Goal: Task Accomplishment & Management: Manage account settings

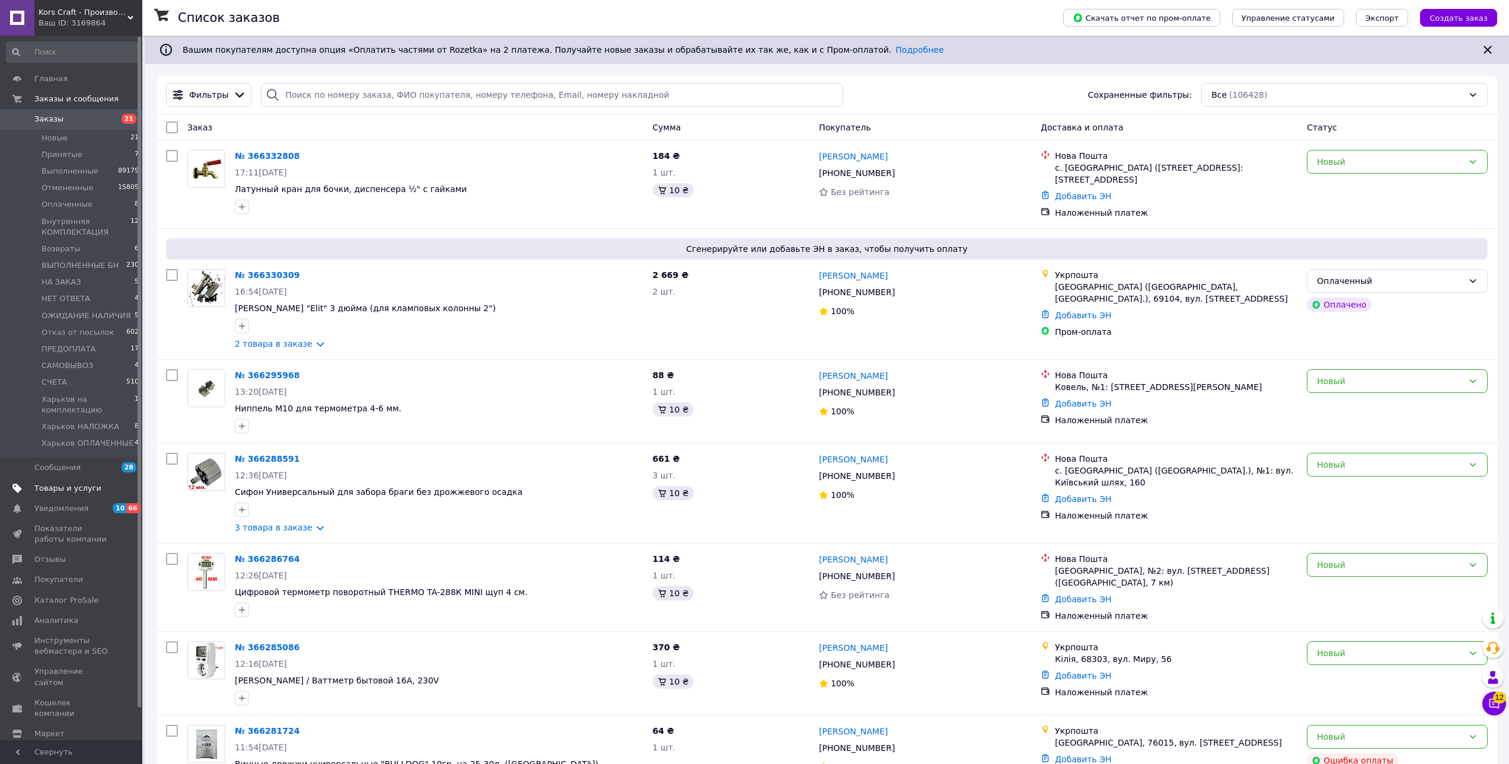
click at [89, 488] on span "Товары и услуги" at bounding box center [67, 488] width 67 height 11
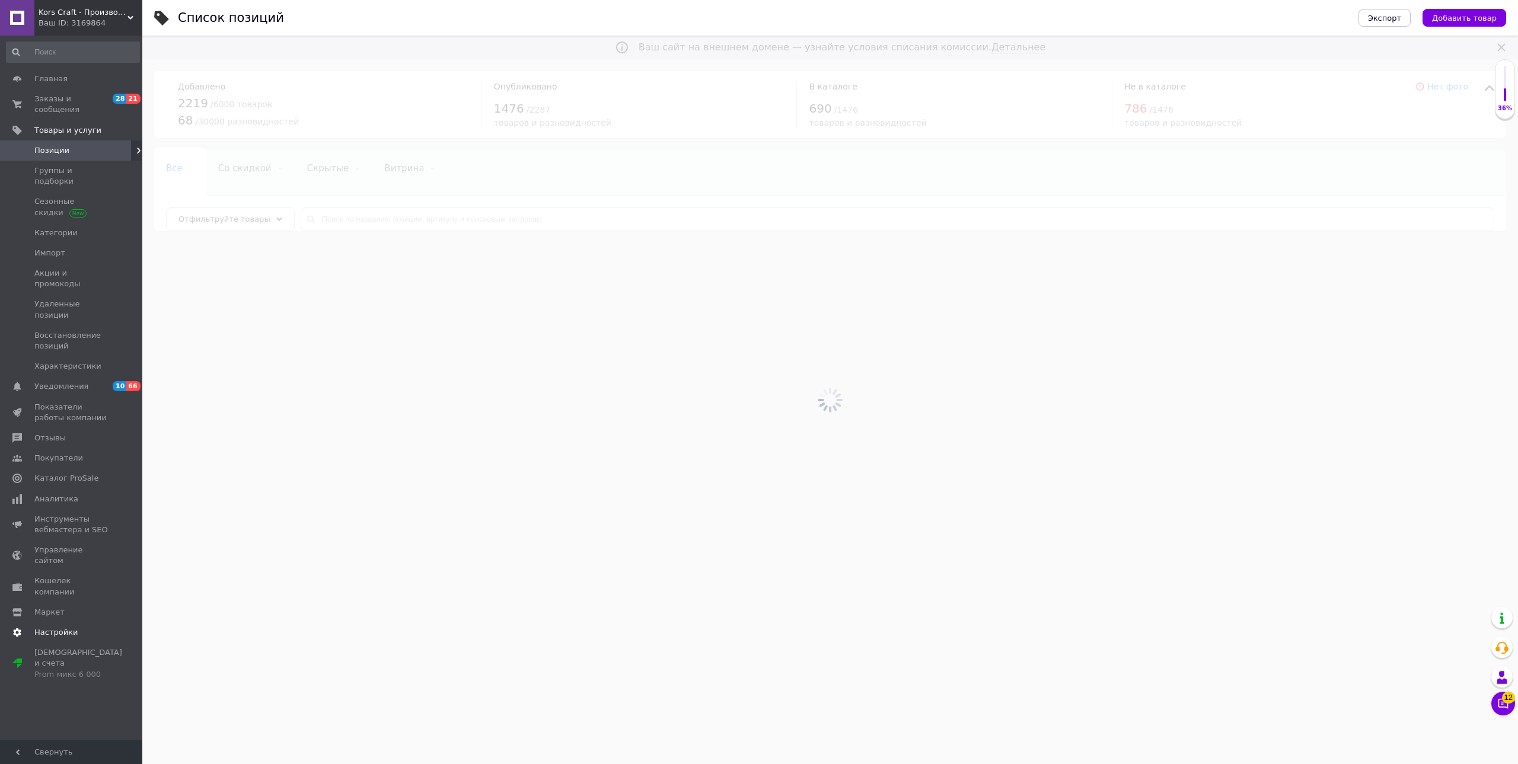
click at [56, 627] on span "Настройки" at bounding box center [55, 632] width 43 height 11
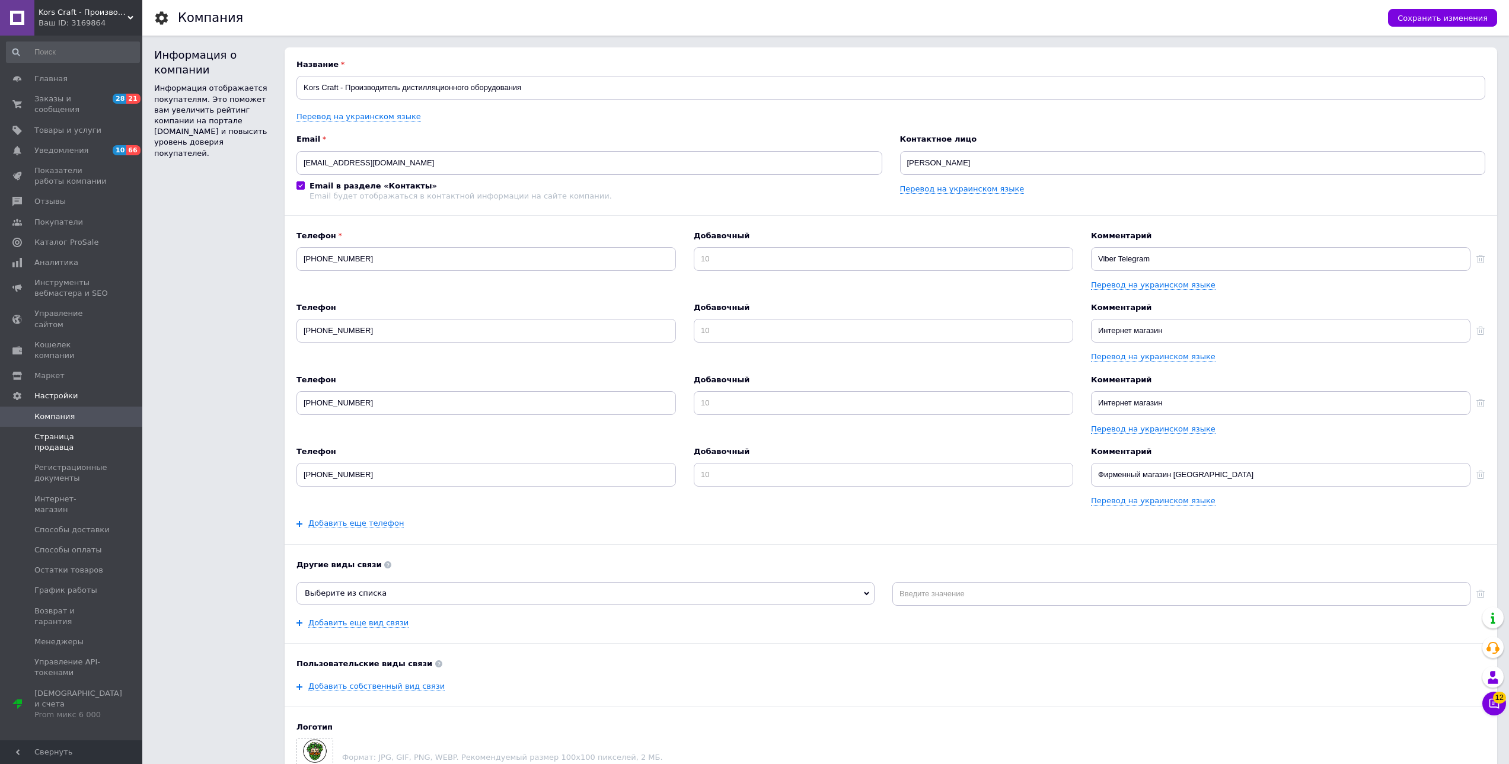
click at [75, 432] on span "Страница продавца" at bounding box center [71, 442] width 75 height 21
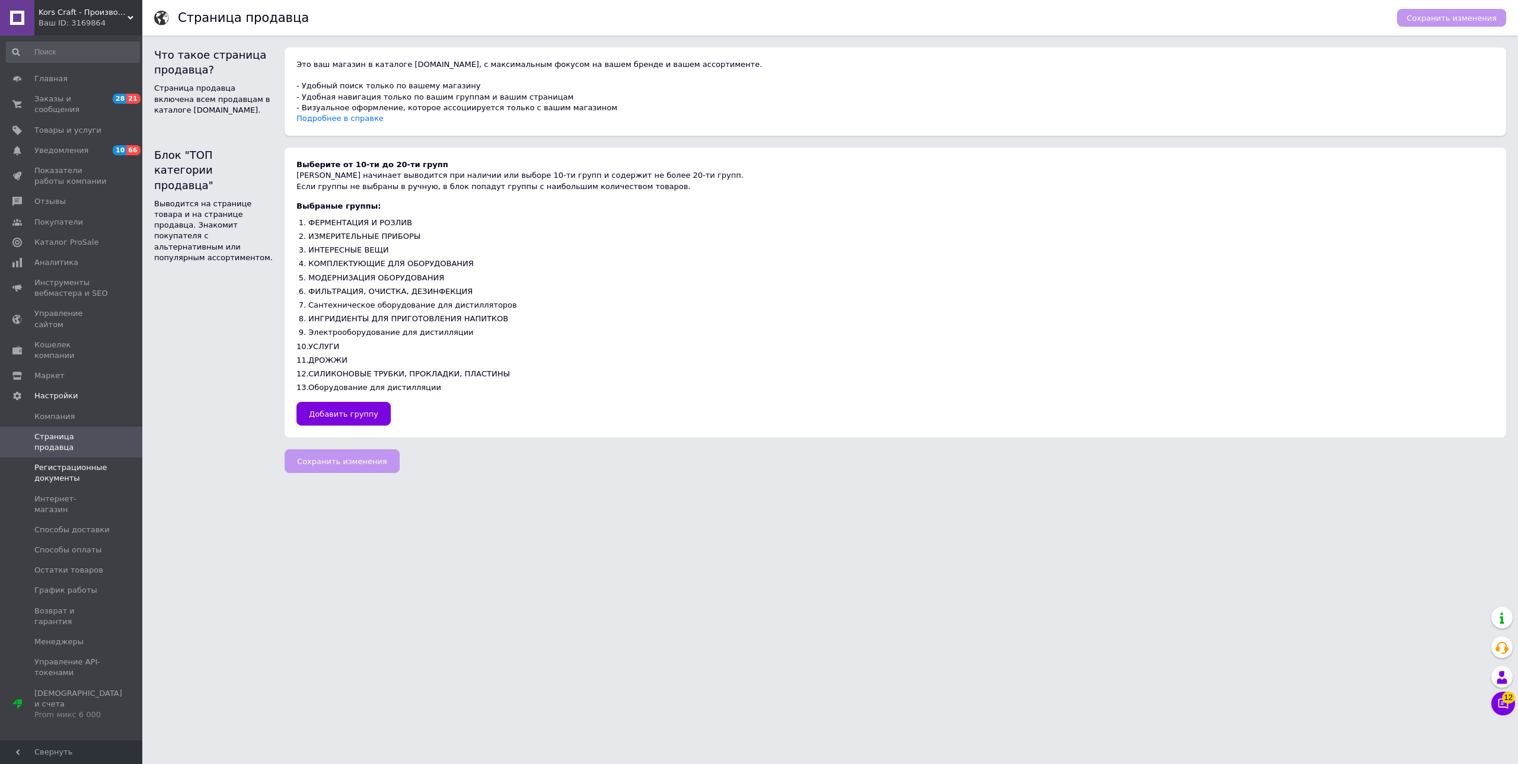
click at [74, 462] on span "Регистрационные документы" at bounding box center [71, 472] width 75 height 21
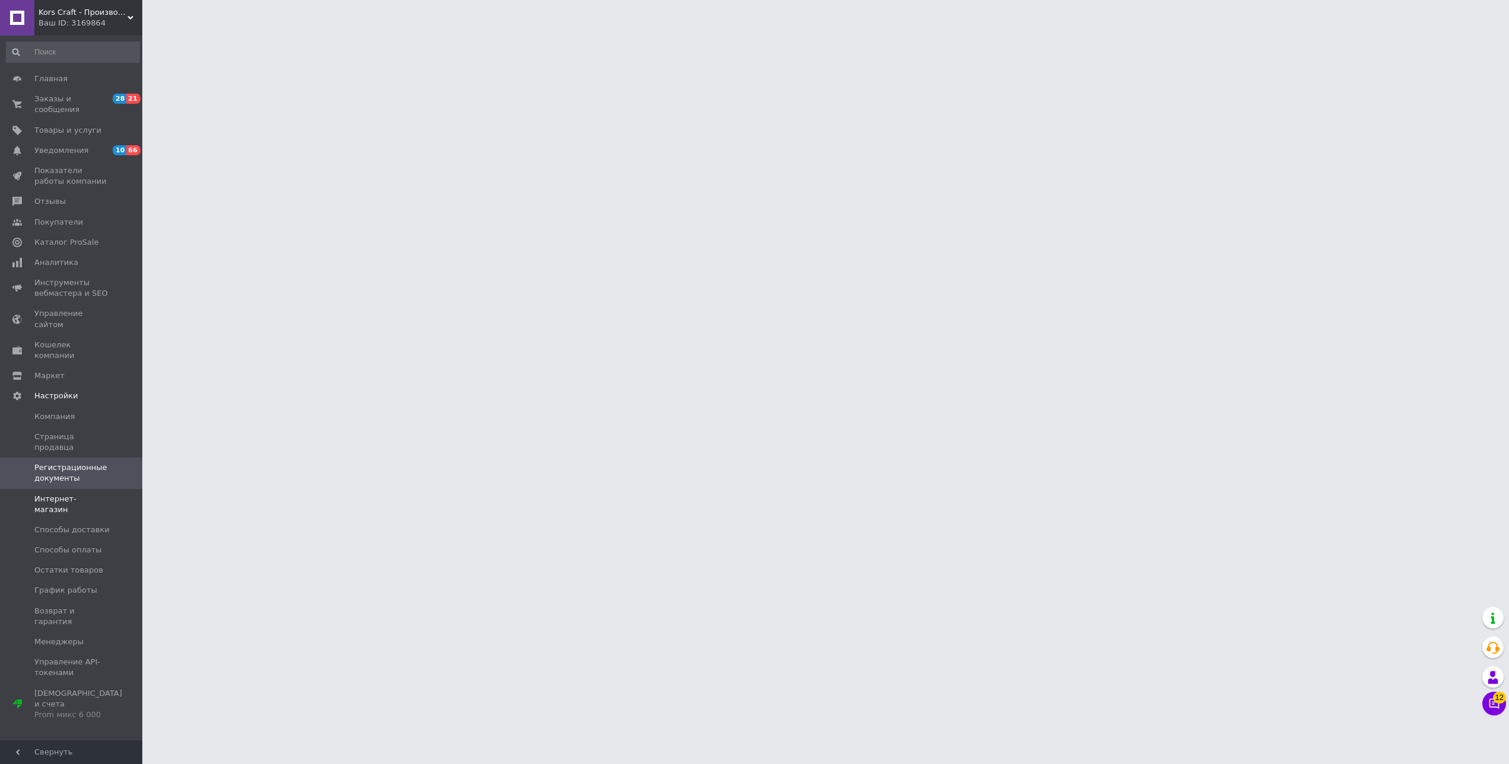
click at [71, 494] on span "Интернет-магазин" at bounding box center [71, 504] width 75 height 21
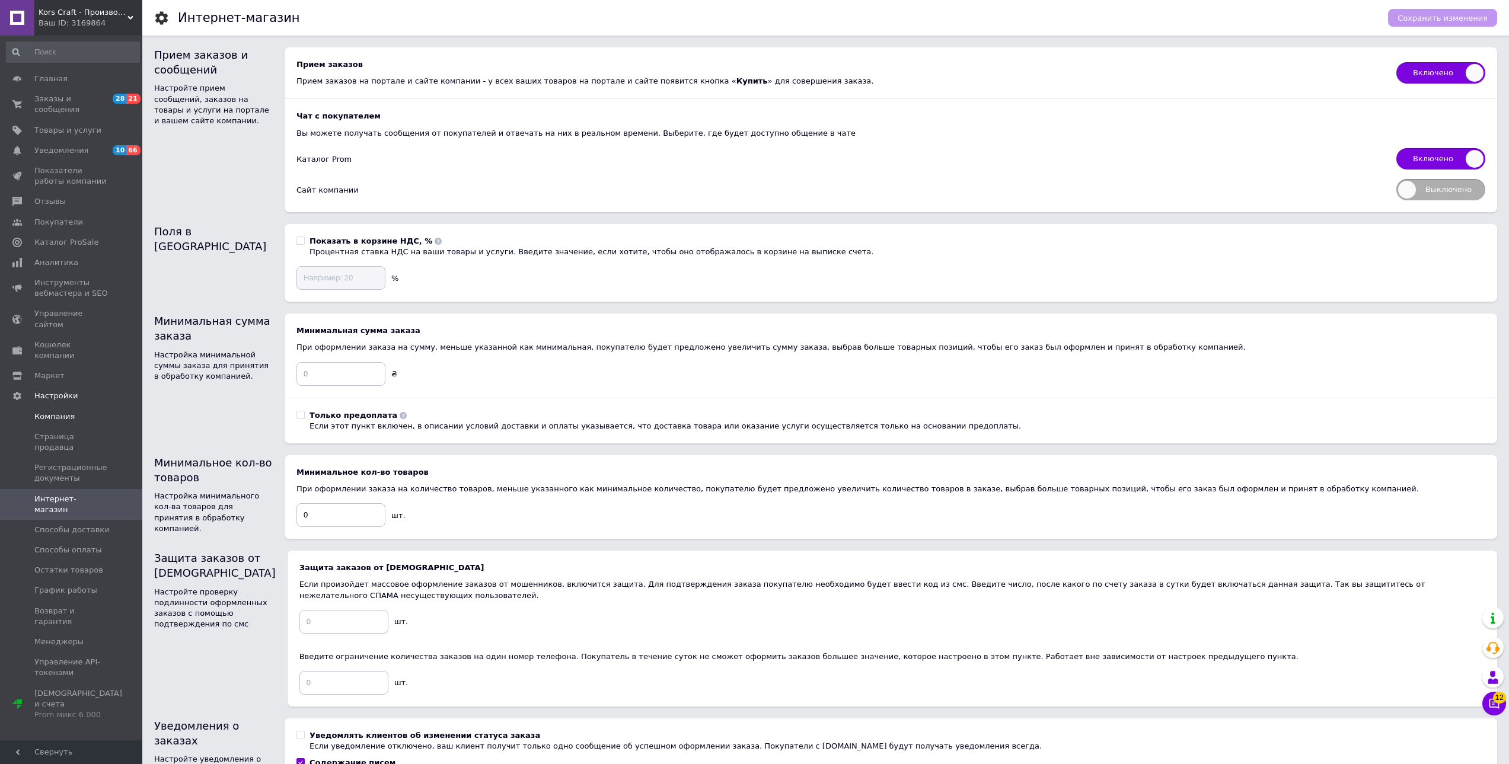
click at [55, 411] on span "Компания" at bounding box center [54, 416] width 40 height 11
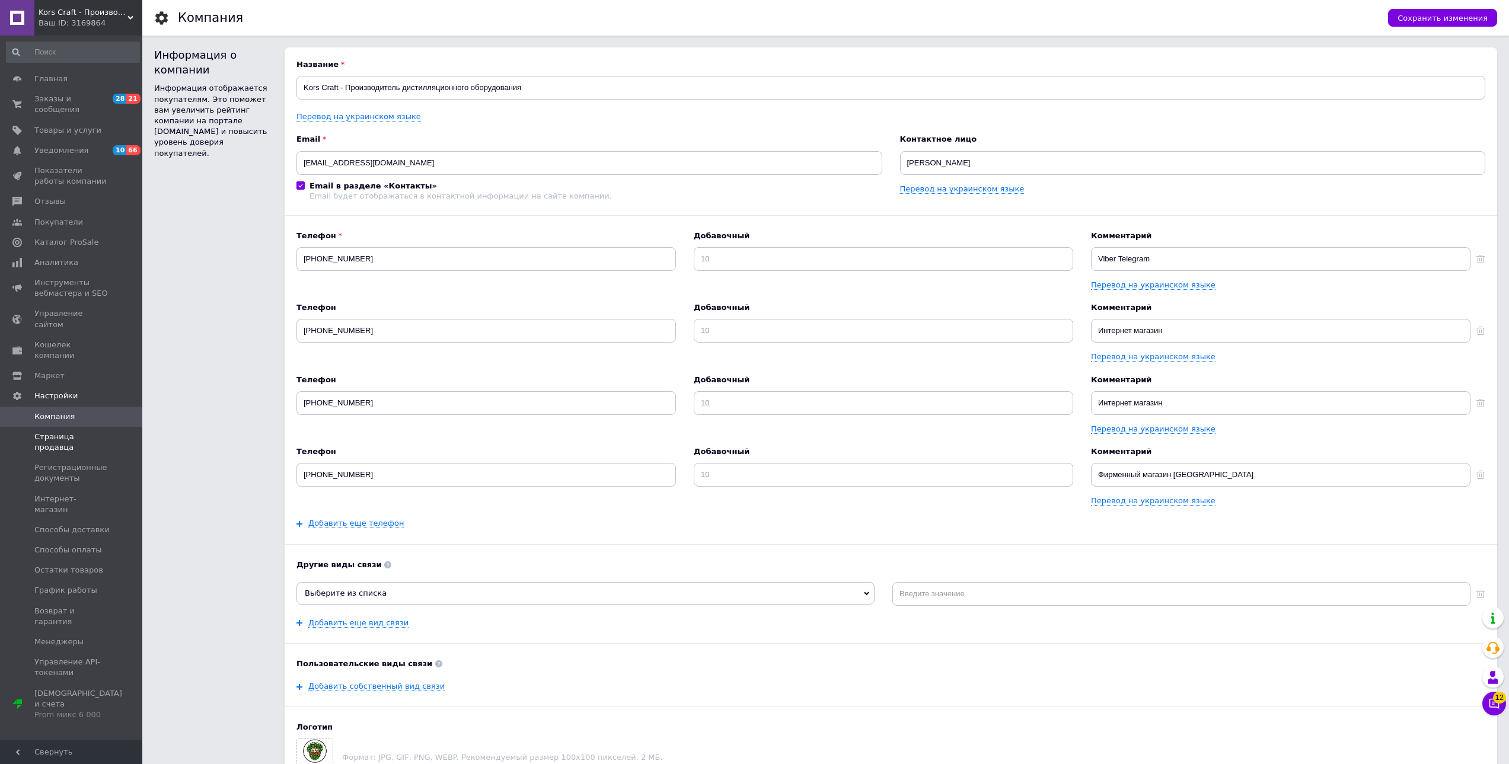
click at [73, 427] on link "Страница продавца" at bounding box center [73, 442] width 146 height 31
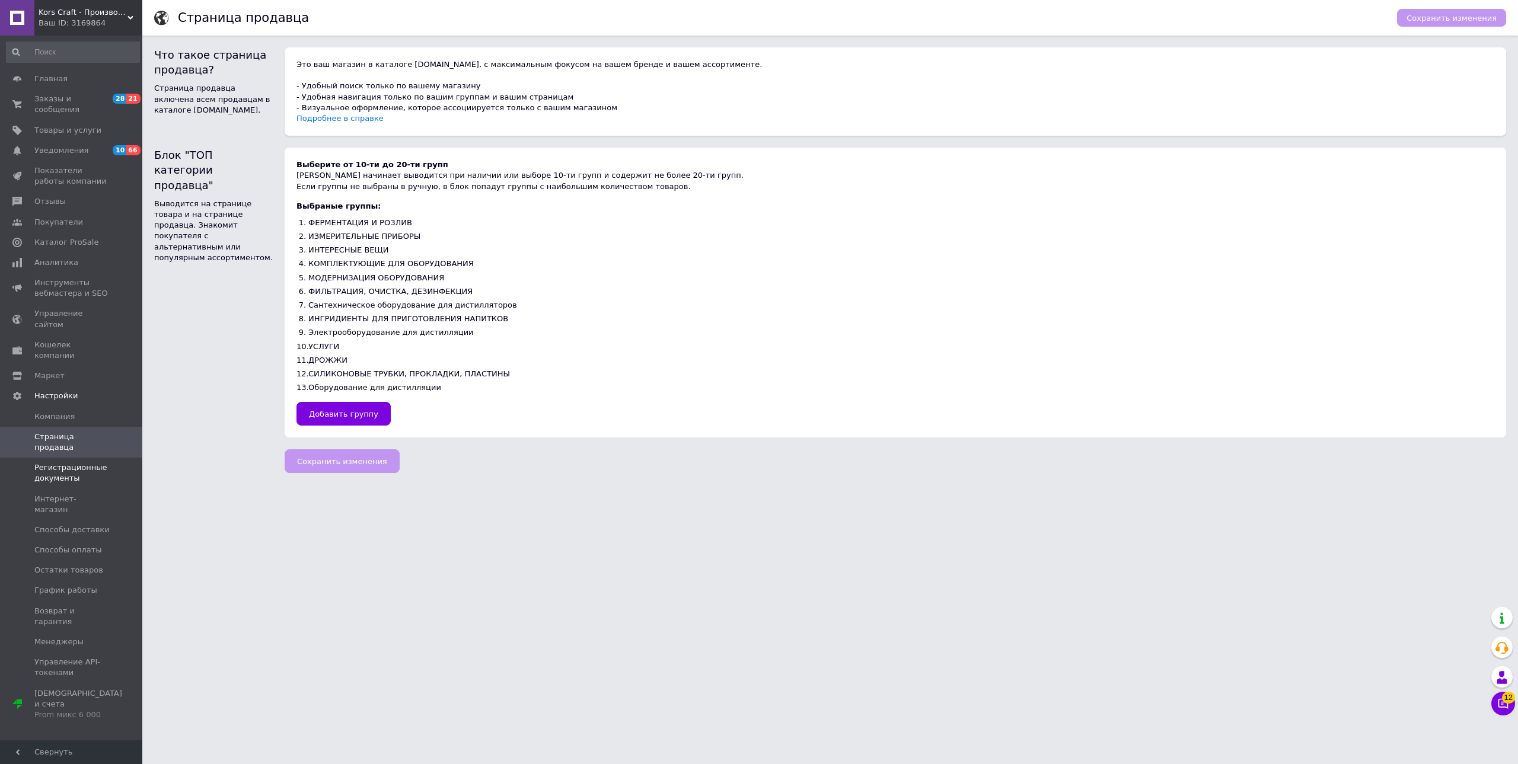
click at [79, 462] on span "Регистрационные документы" at bounding box center [71, 472] width 75 height 21
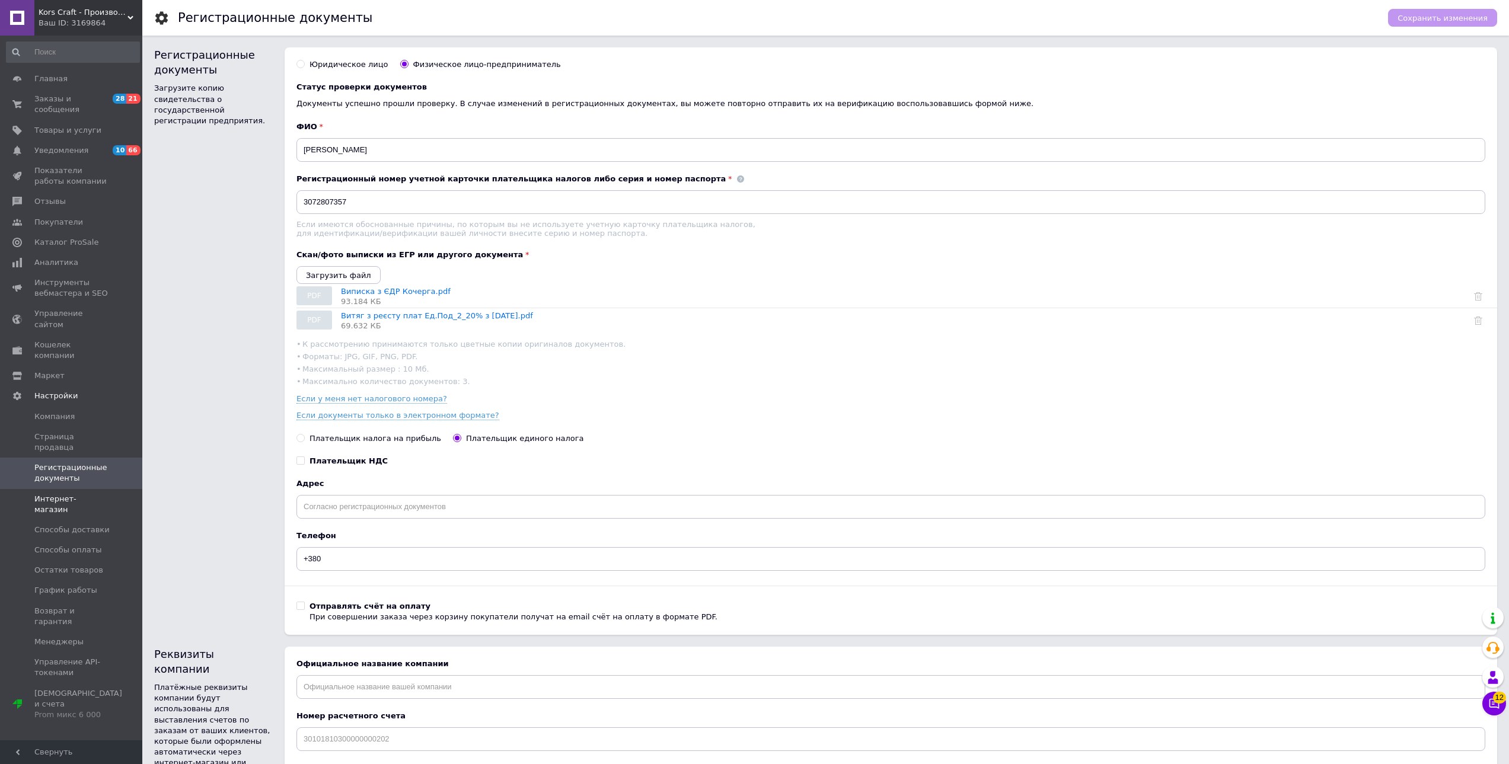
click at [80, 494] on span "Интернет-магазин" at bounding box center [71, 504] width 75 height 21
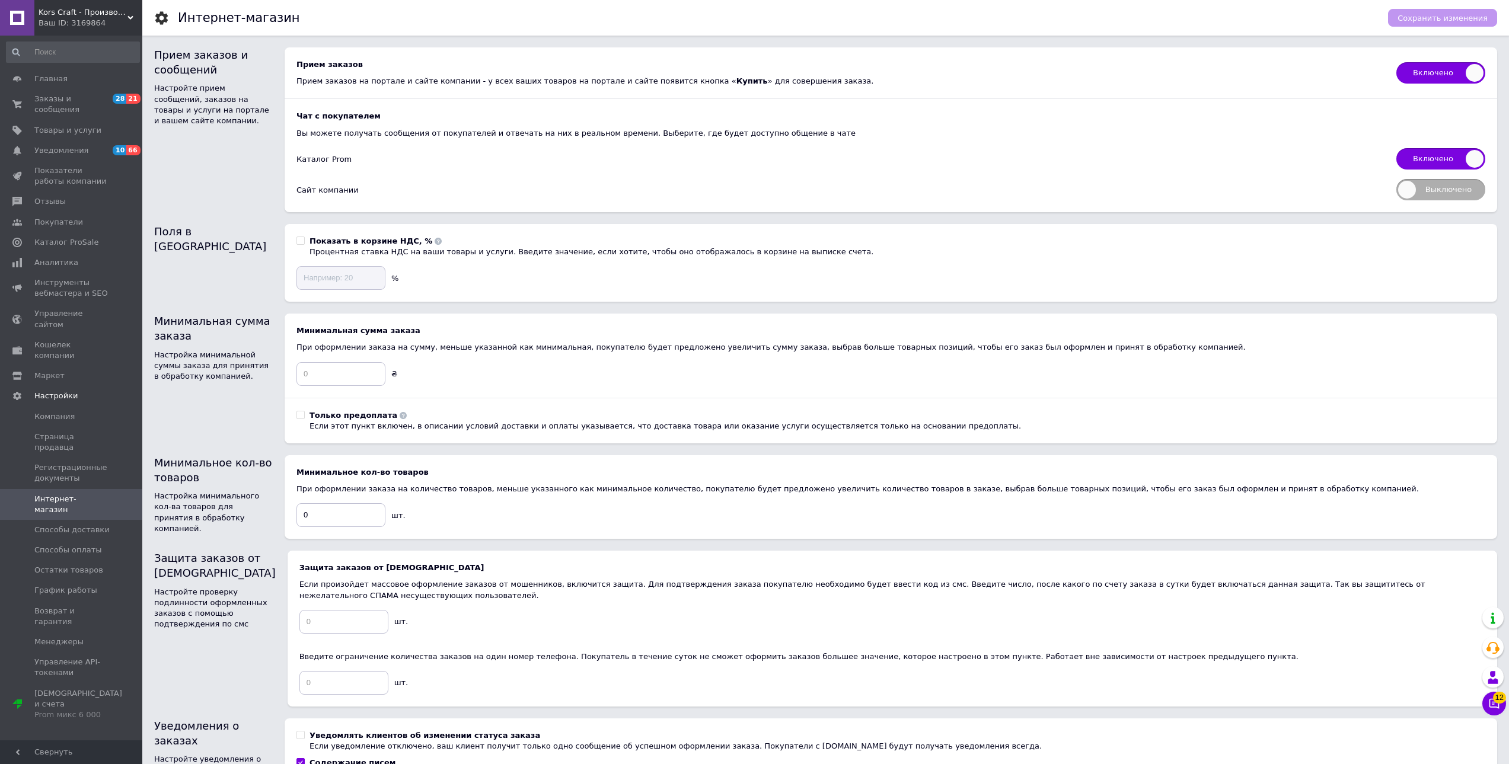
click at [84, 489] on link "Интернет-магазин" at bounding box center [73, 504] width 146 height 31
click at [86, 458] on link "Регистрационные документы" at bounding box center [73, 473] width 146 height 31
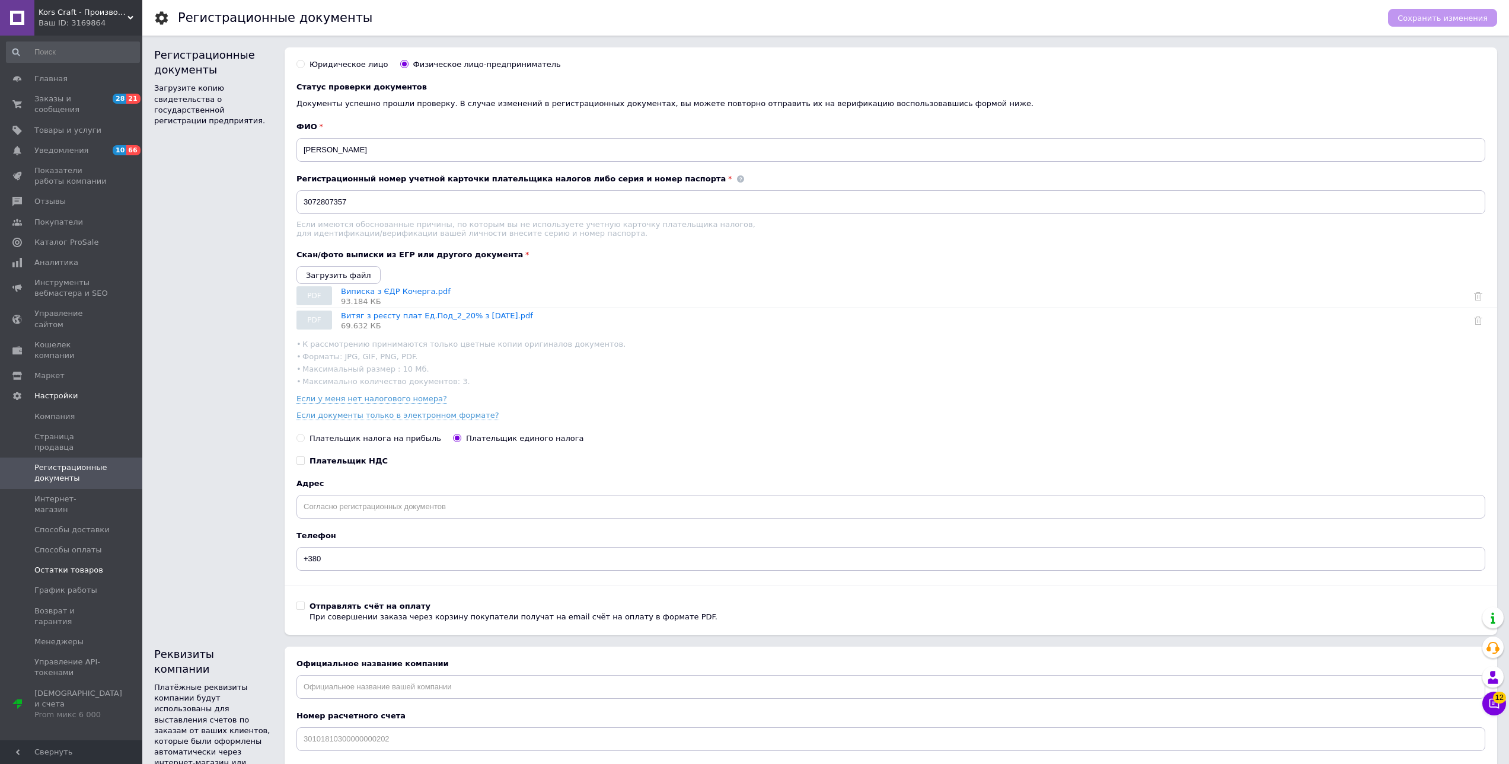
click at [90, 565] on span "Остатки товаров" at bounding box center [68, 570] width 69 height 11
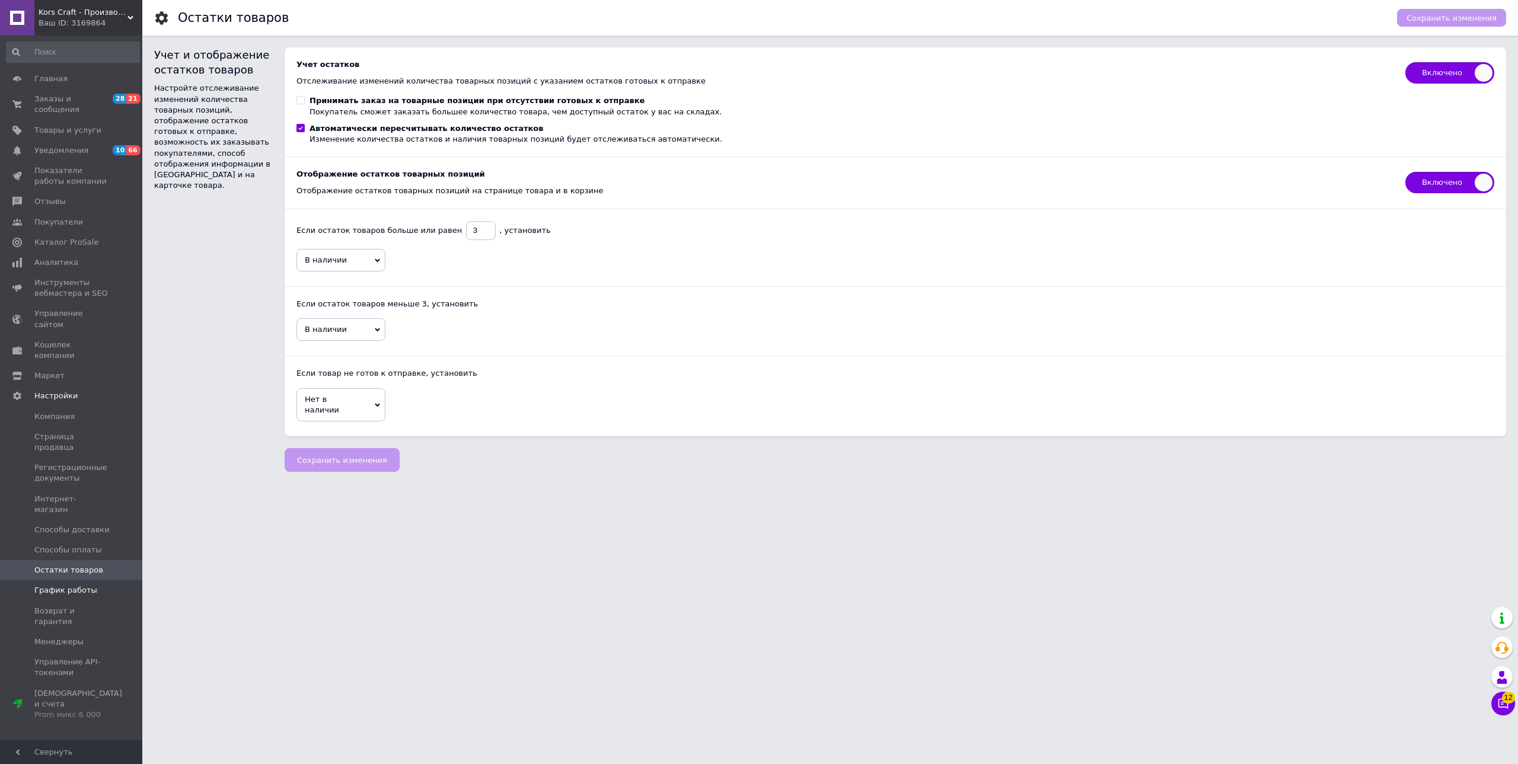
click at [85, 585] on span "График работы" at bounding box center [65, 590] width 63 height 11
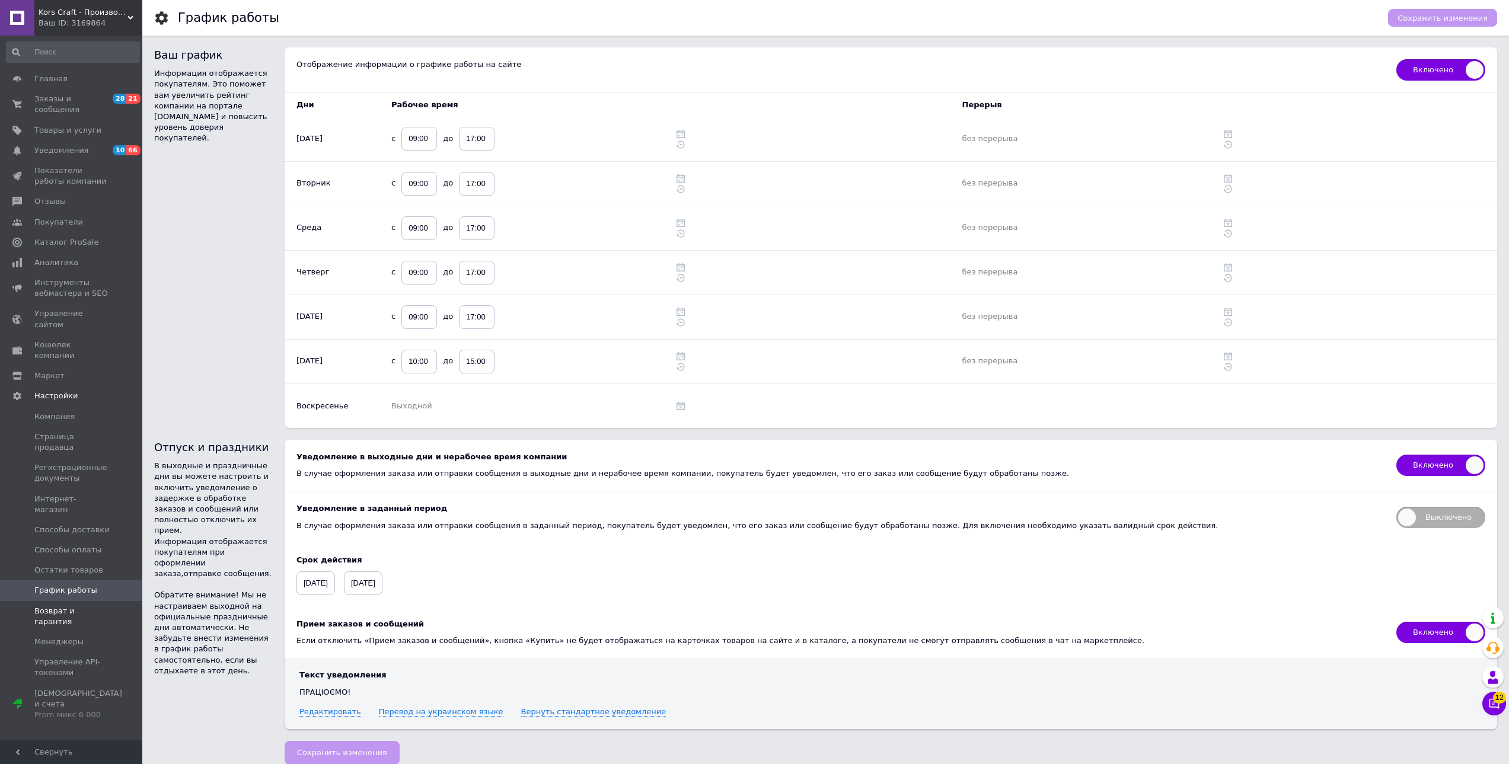
click at [92, 606] on span "Возврат и гарантия" at bounding box center [71, 616] width 75 height 21
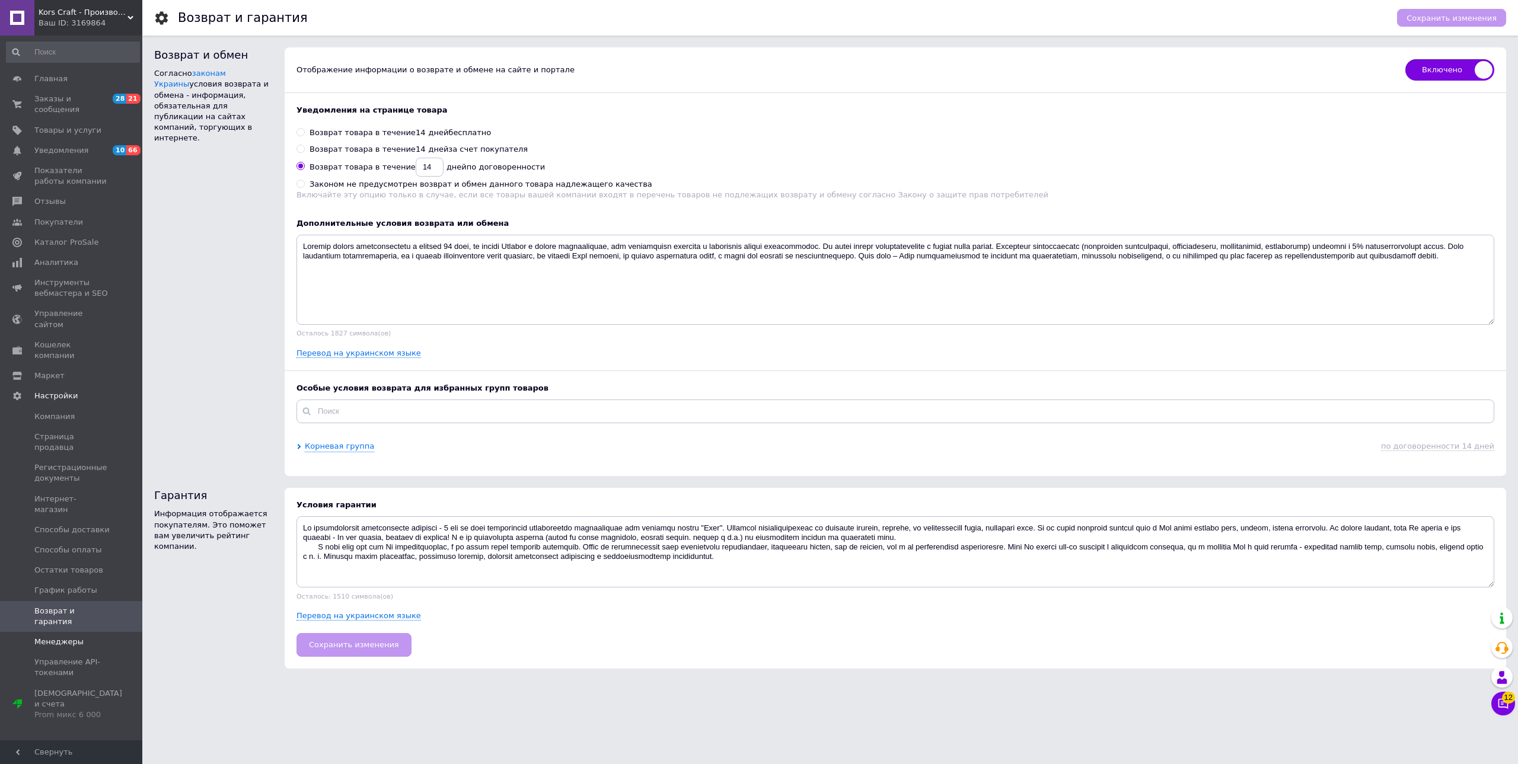
click at [92, 637] on span "Менеджеры" at bounding box center [71, 642] width 75 height 11
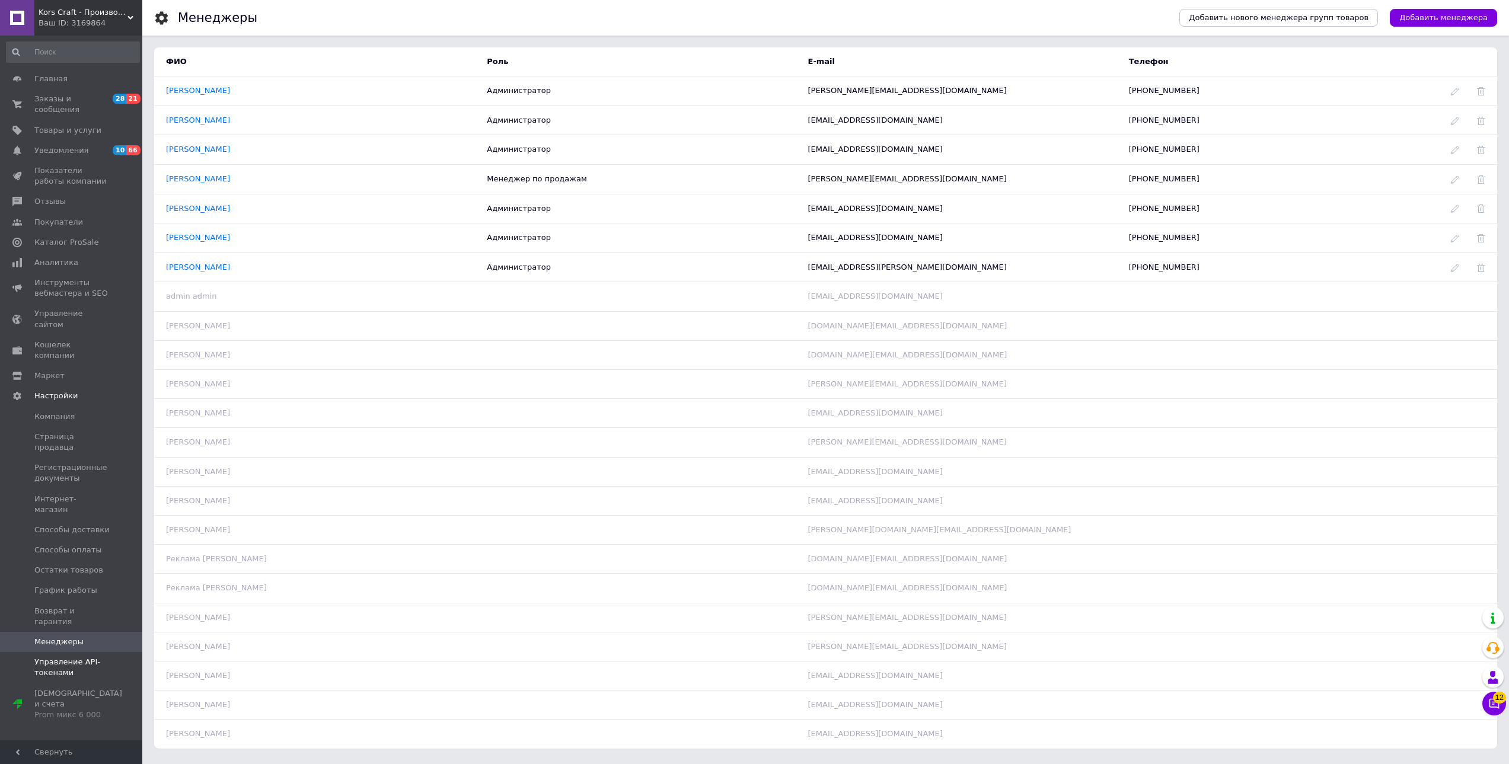
click at [90, 657] on span "Управление API-токенами" at bounding box center [71, 667] width 75 height 21
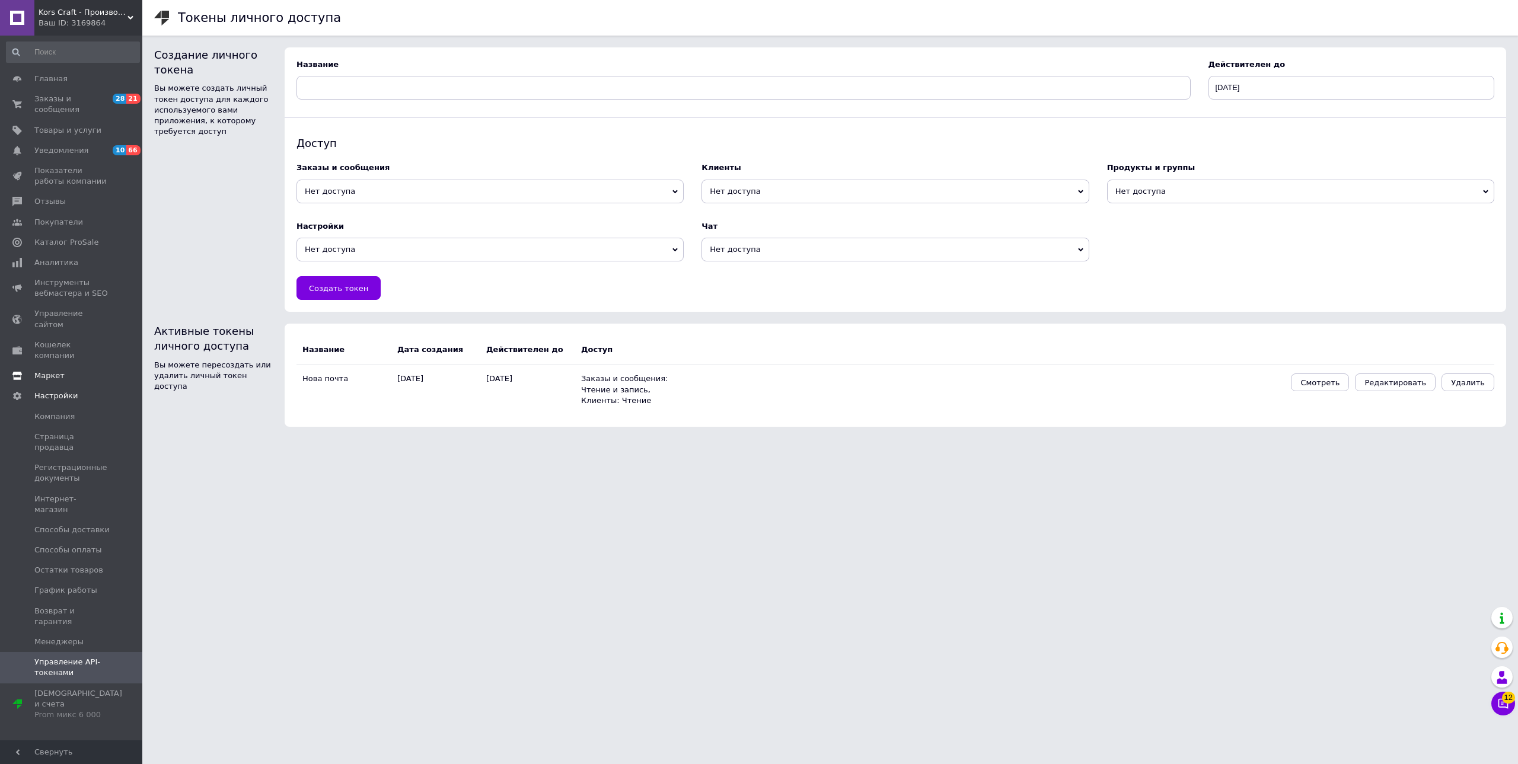
click at [63, 370] on span "Маркет" at bounding box center [71, 375] width 75 height 11
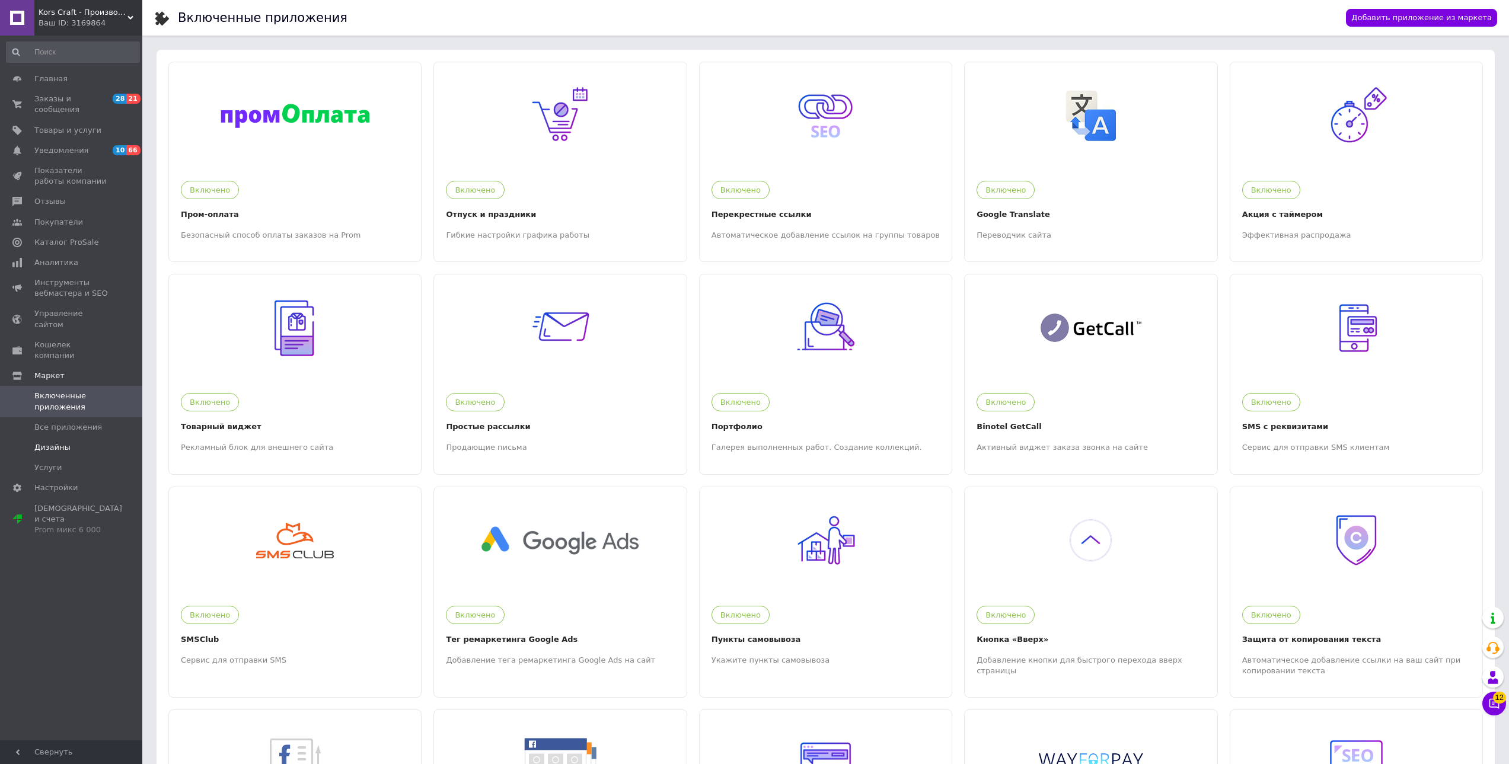
click at [76, 442] on span "Дизайны" at bounding box center [71, 447] width 75 height 11
click at [71, 340] on span "Кошелек компании" at bounding box center [71, 350] width 75 height 21
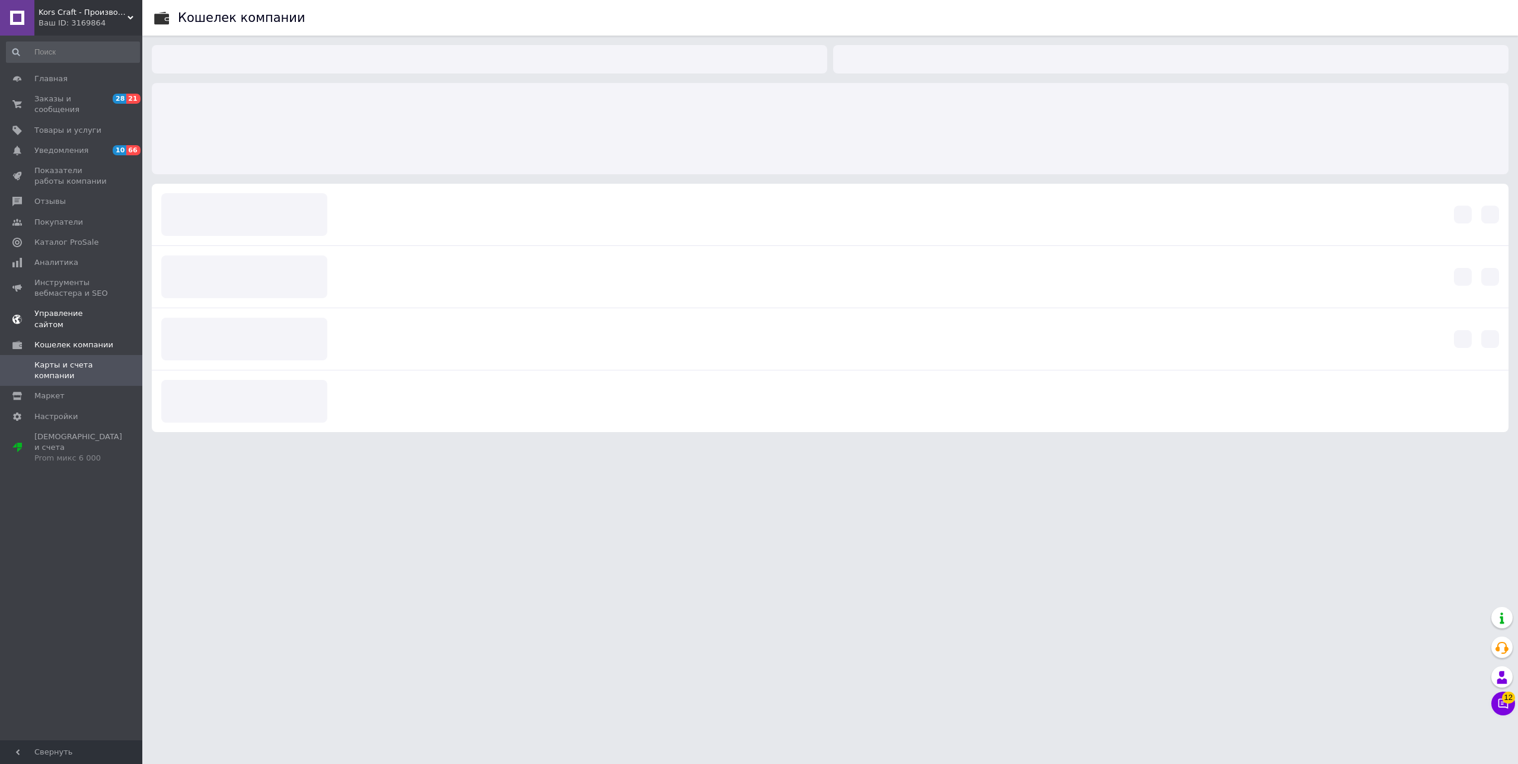
click at [82, 308] on span "Управление сайтом" at bounding box center [71, 318] width 75 height 21
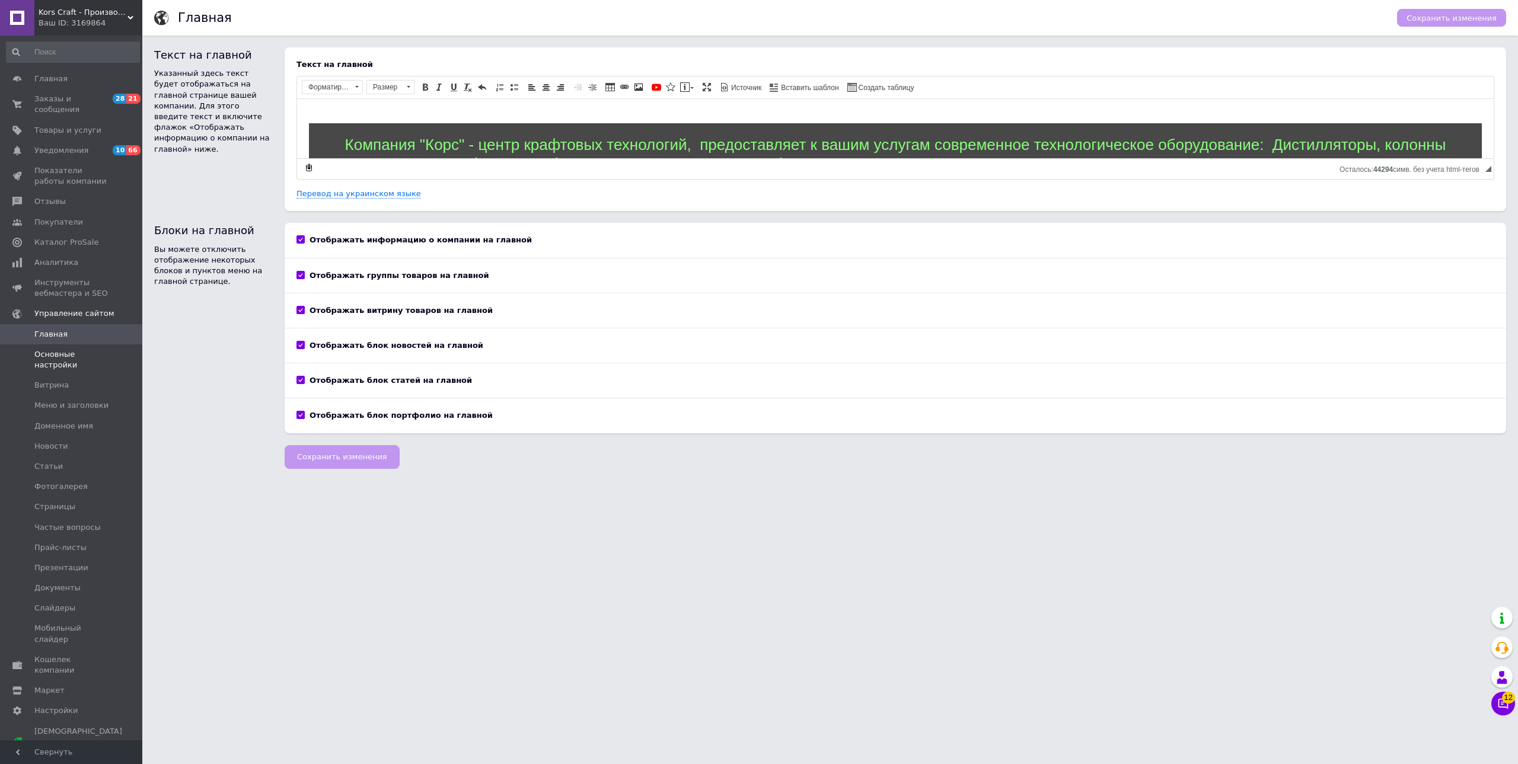
click at [76, 349] on span "Основные настройки" at bounding box center [71, 359] width 75 height 21
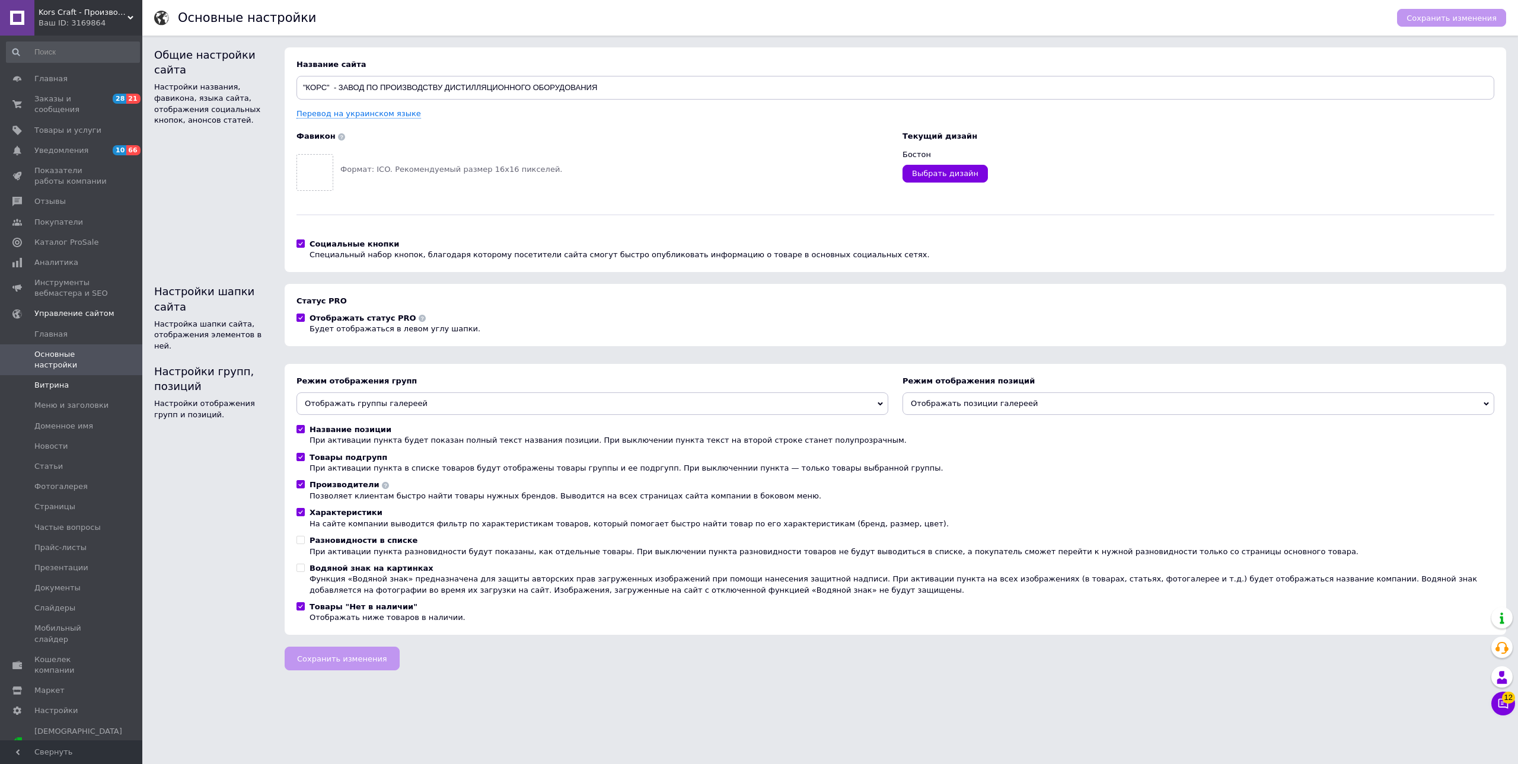
click at [65, 380] on span "Витрина" at bounding box center [71, 385] width 75 height 11
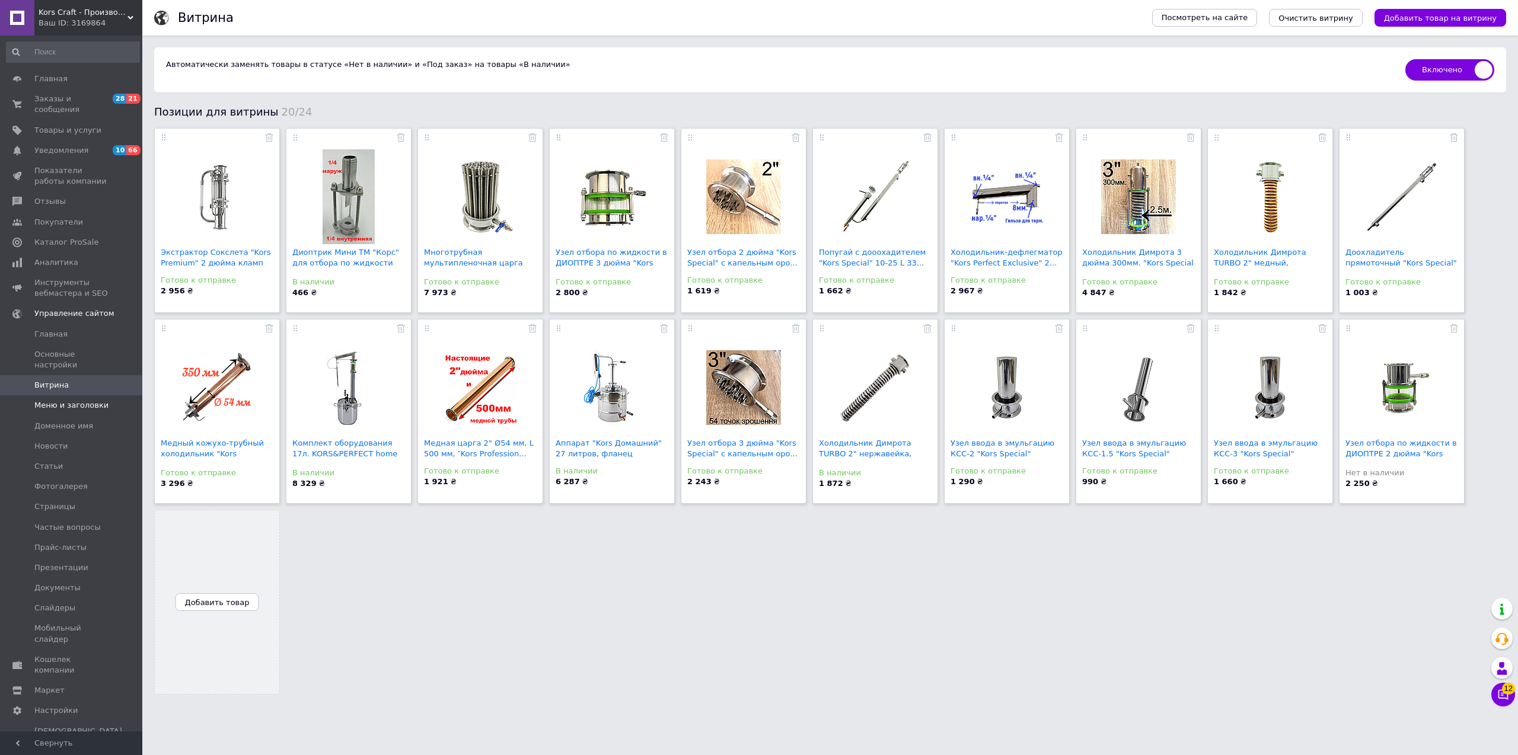
click at [74, 400] on span "Меню и заголовки" at bounding box center [71, 405] width 74 height 11
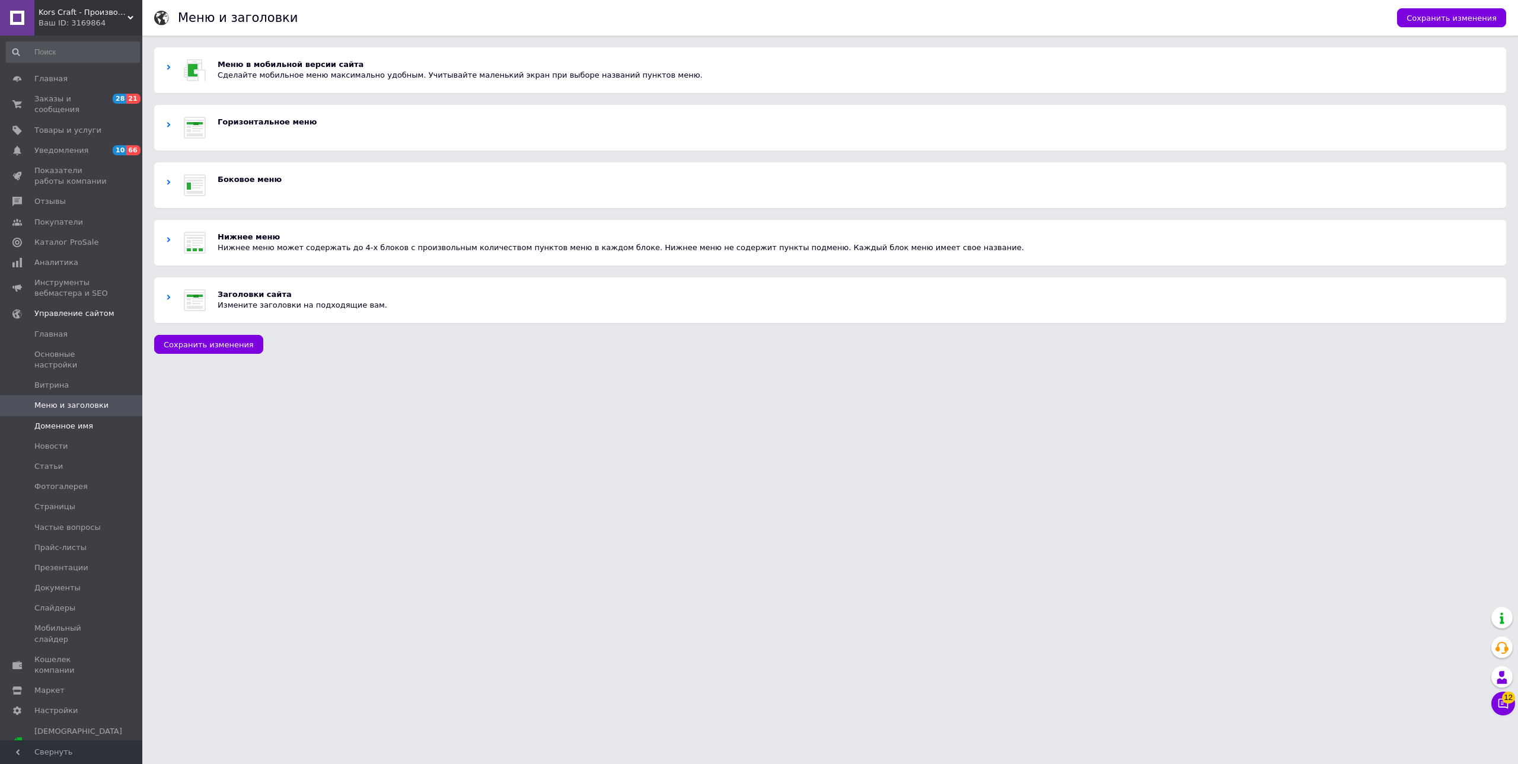
click at [80, 423] on link "Доменное имя" at bounding box center [73, 426] width 146 height 20
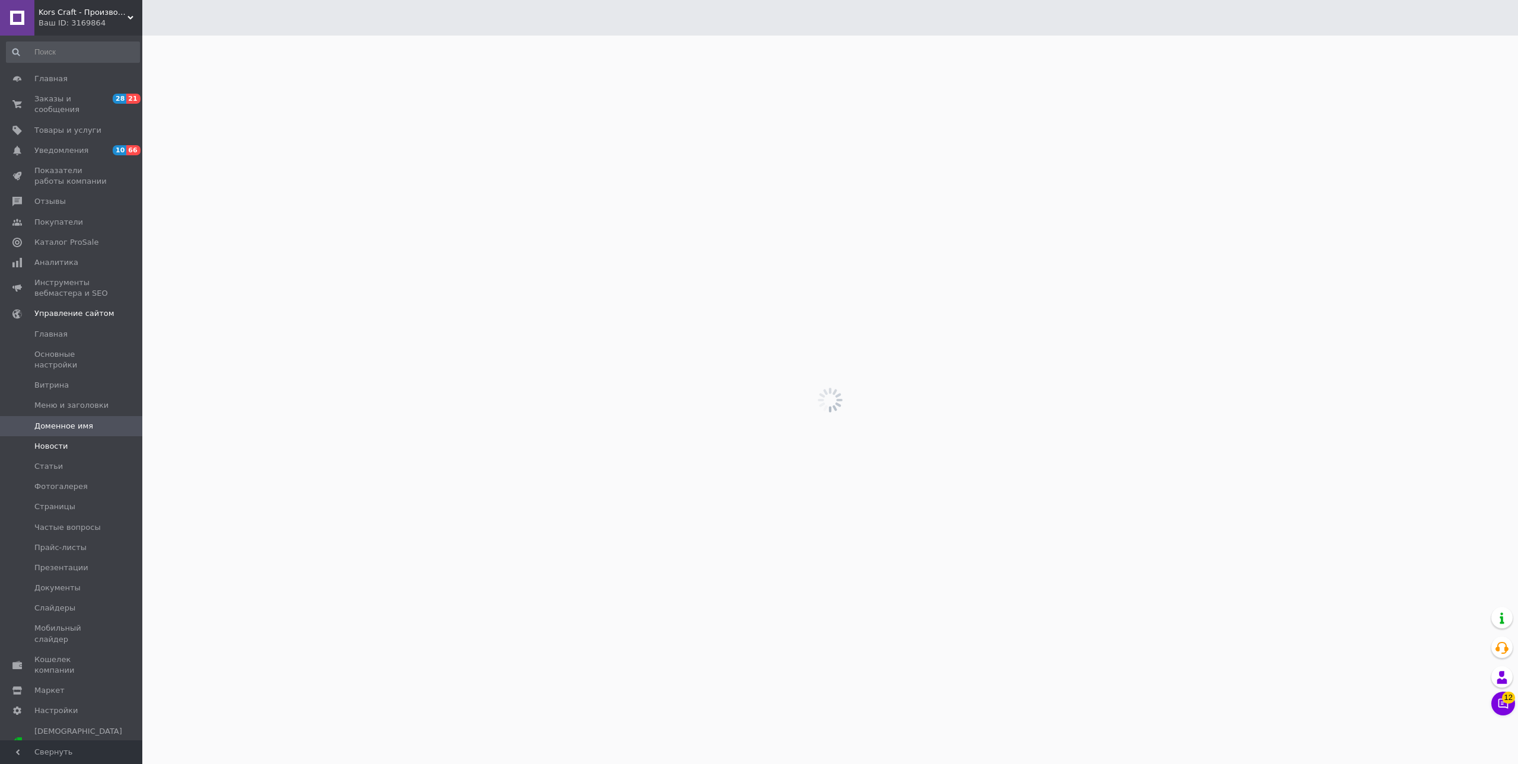
click at [77, 441] on span "Новости" at bounding box center [71, 446] width 75 height 11
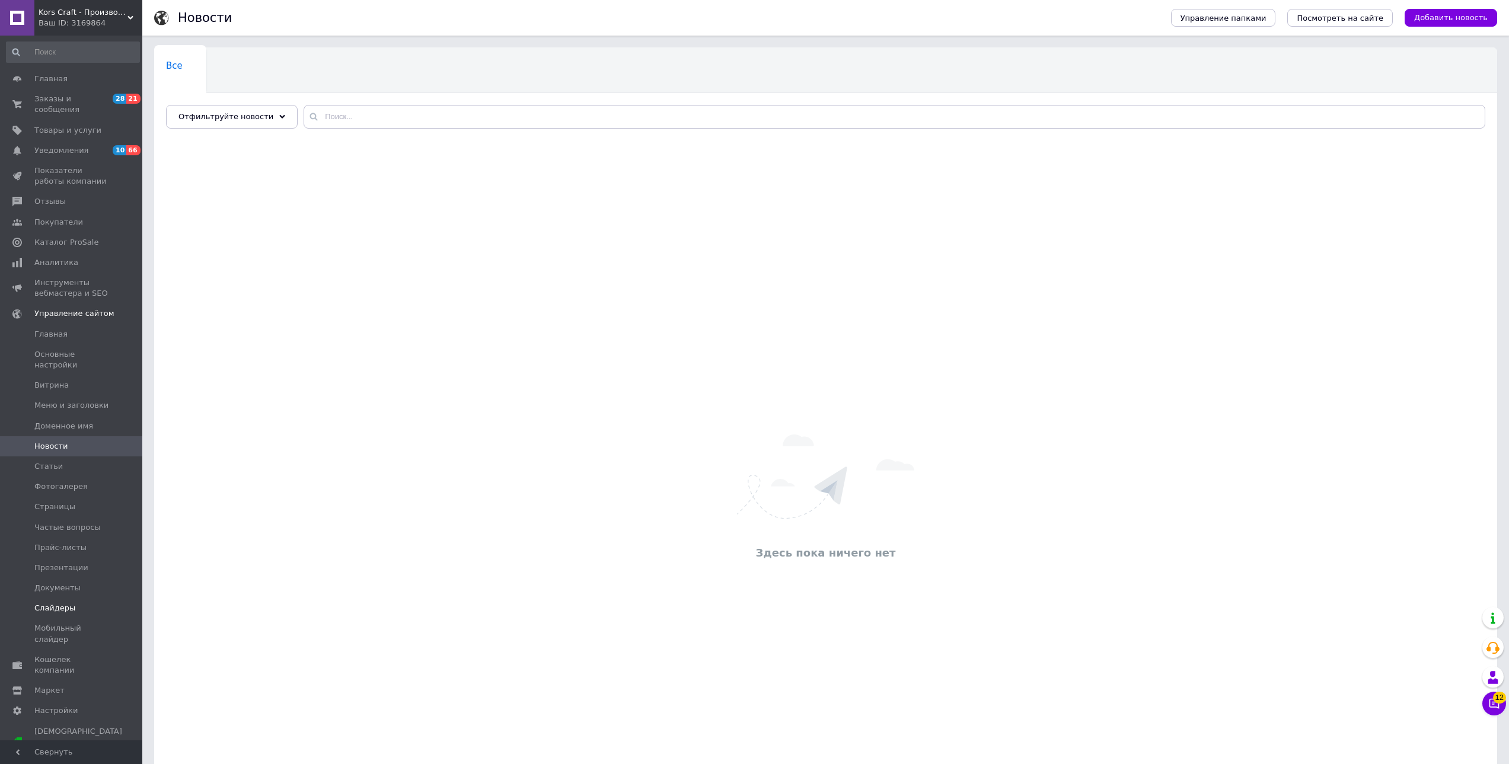
click at [85, 603] on span "Слайдеры" at bounding box center [71, 608] width 75 height 11
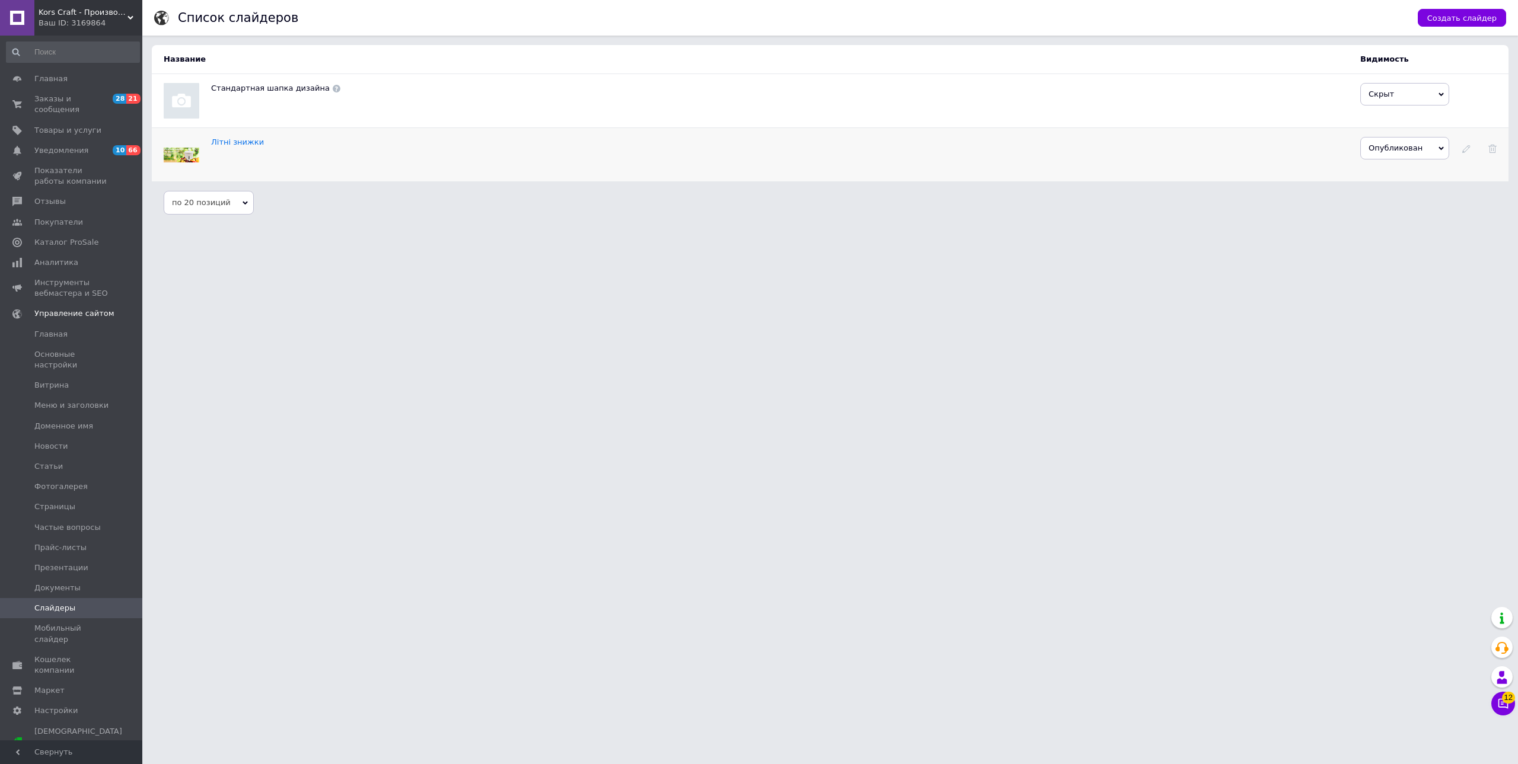
click at [184, 149] on img at bounding box center [182, 155] width 36 height 15
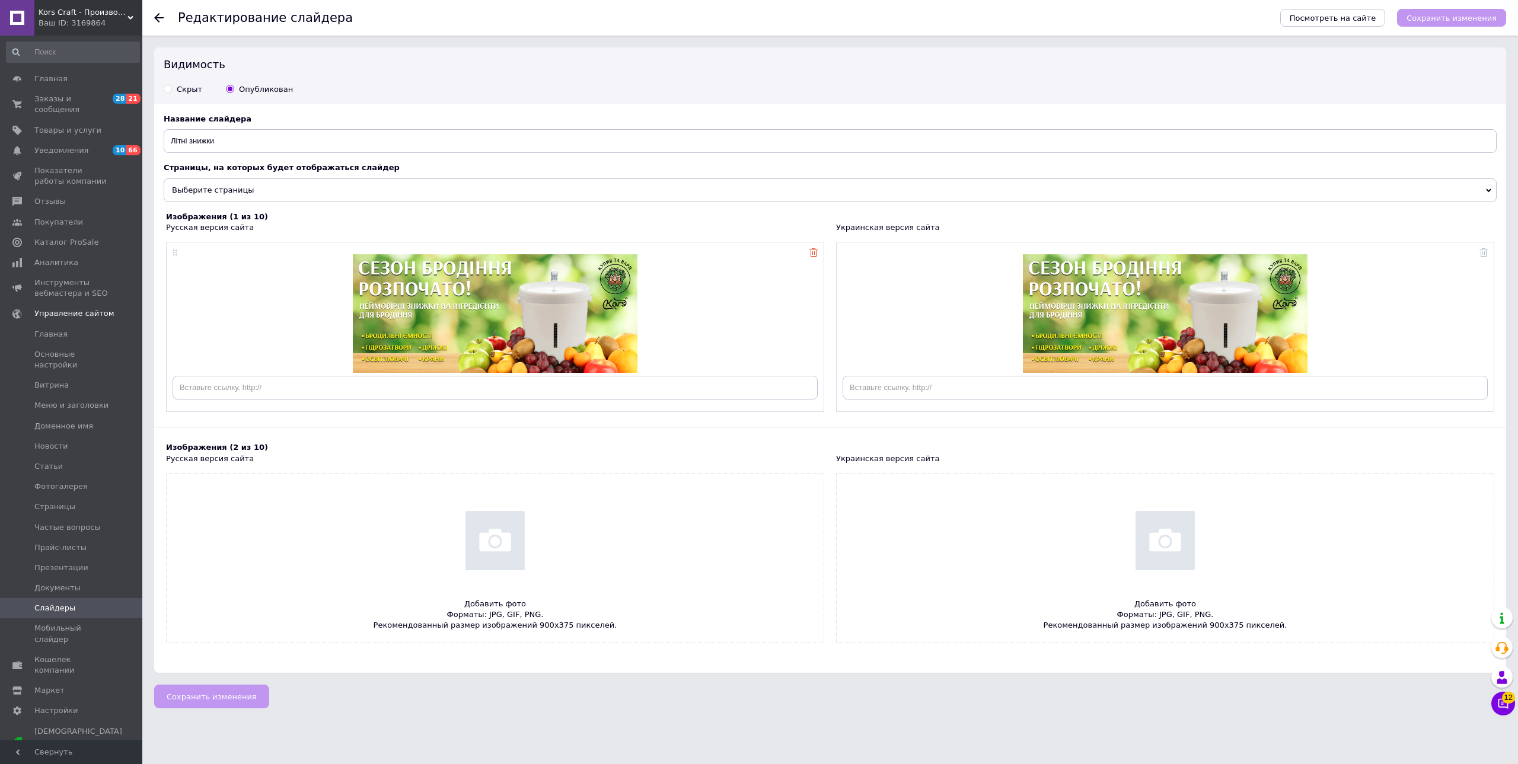
click at [811, 255] on use at bounding box center [813, 252] width 8 height 8
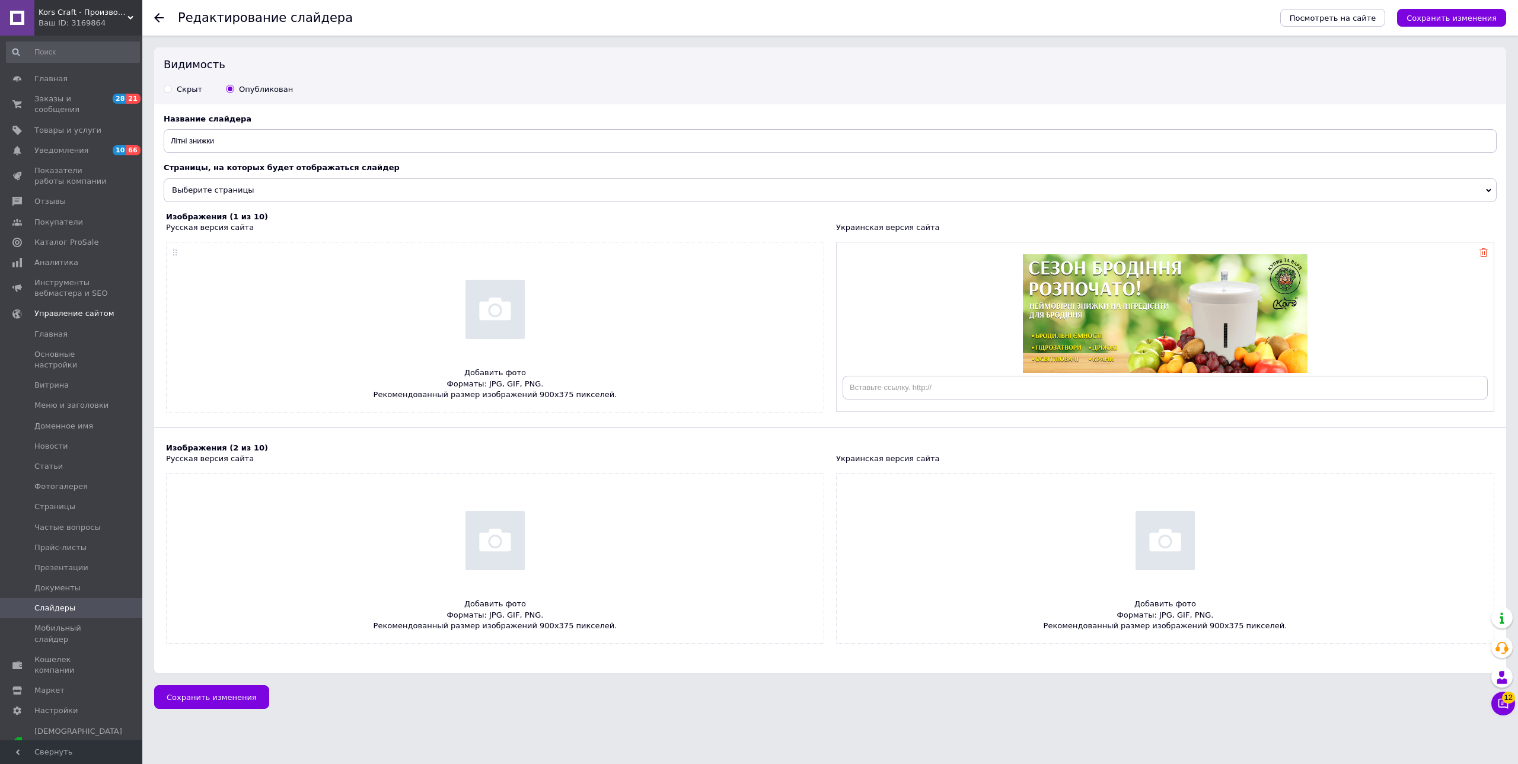
click at [1481, 248] on link at bounding box center [1483, 252] width 8 height 11
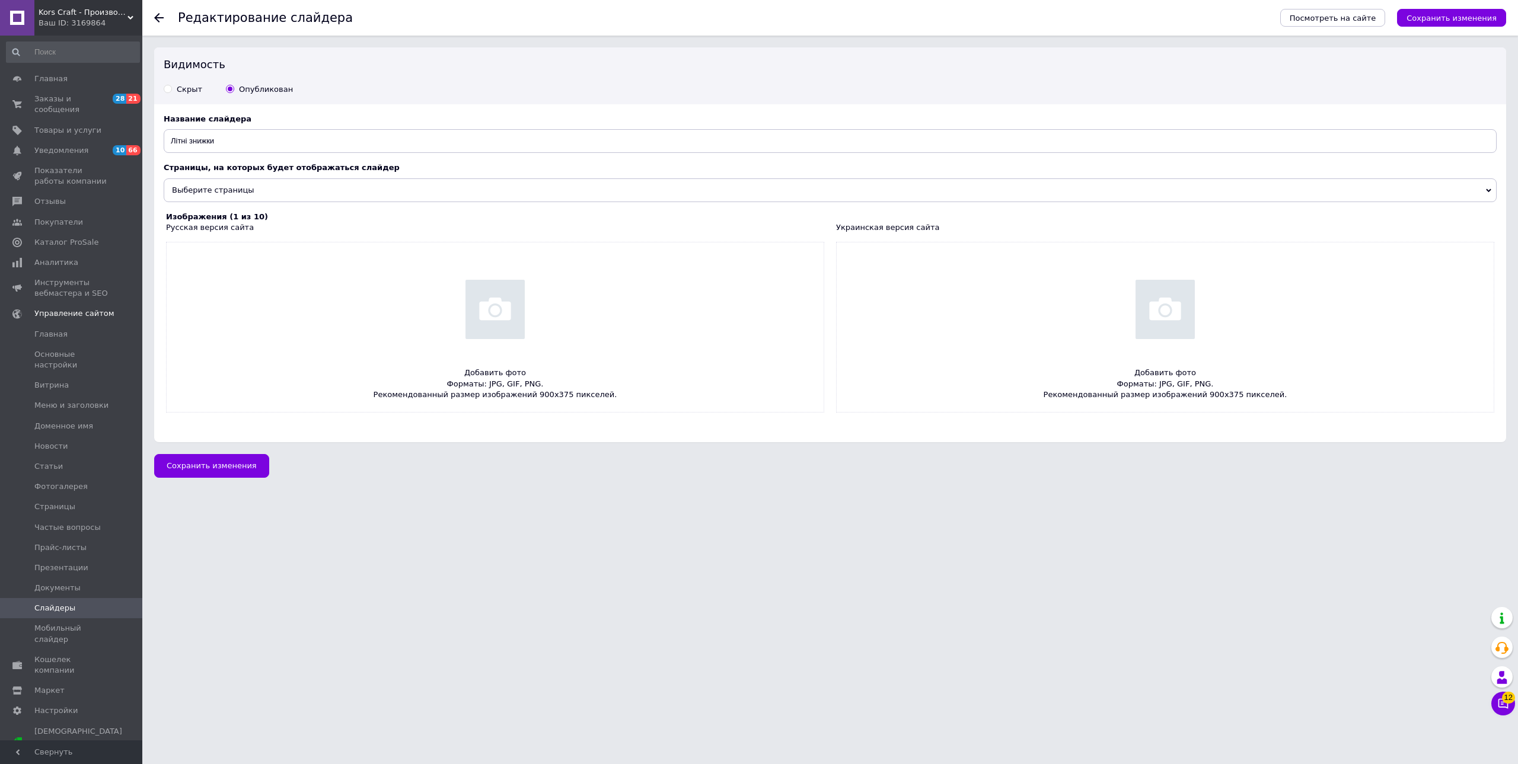
click at [470, 313] on input "file" at bounding box center [495, 327] width 657 height 170
type input "C:\fakepath\Осінь2_900x375_2.jpg"
click at [965, 305] on input "file" at bounding box center [1164, 327] width 657 height 170
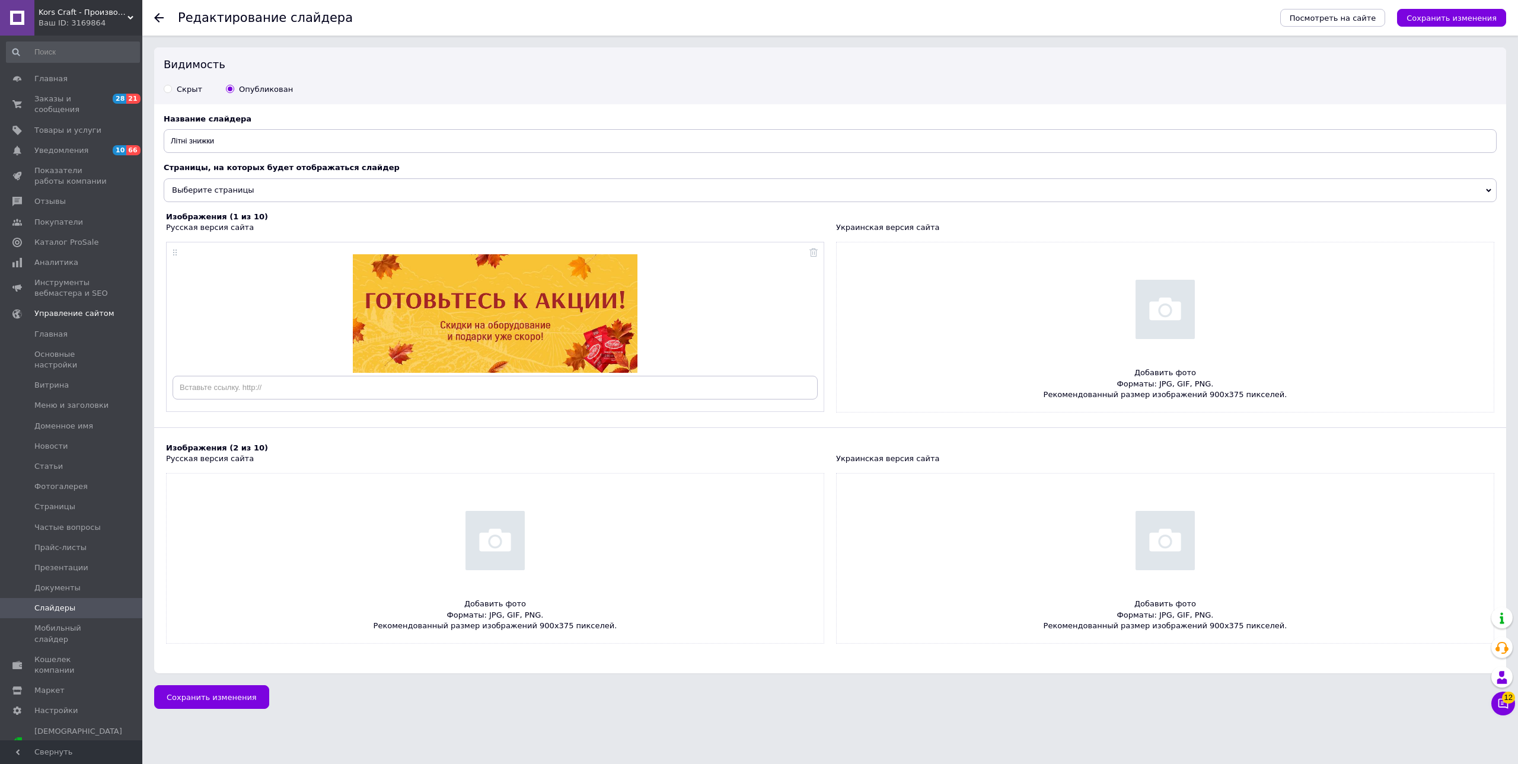
type input "C:\fakepath\Осінь_900x375.jpg"
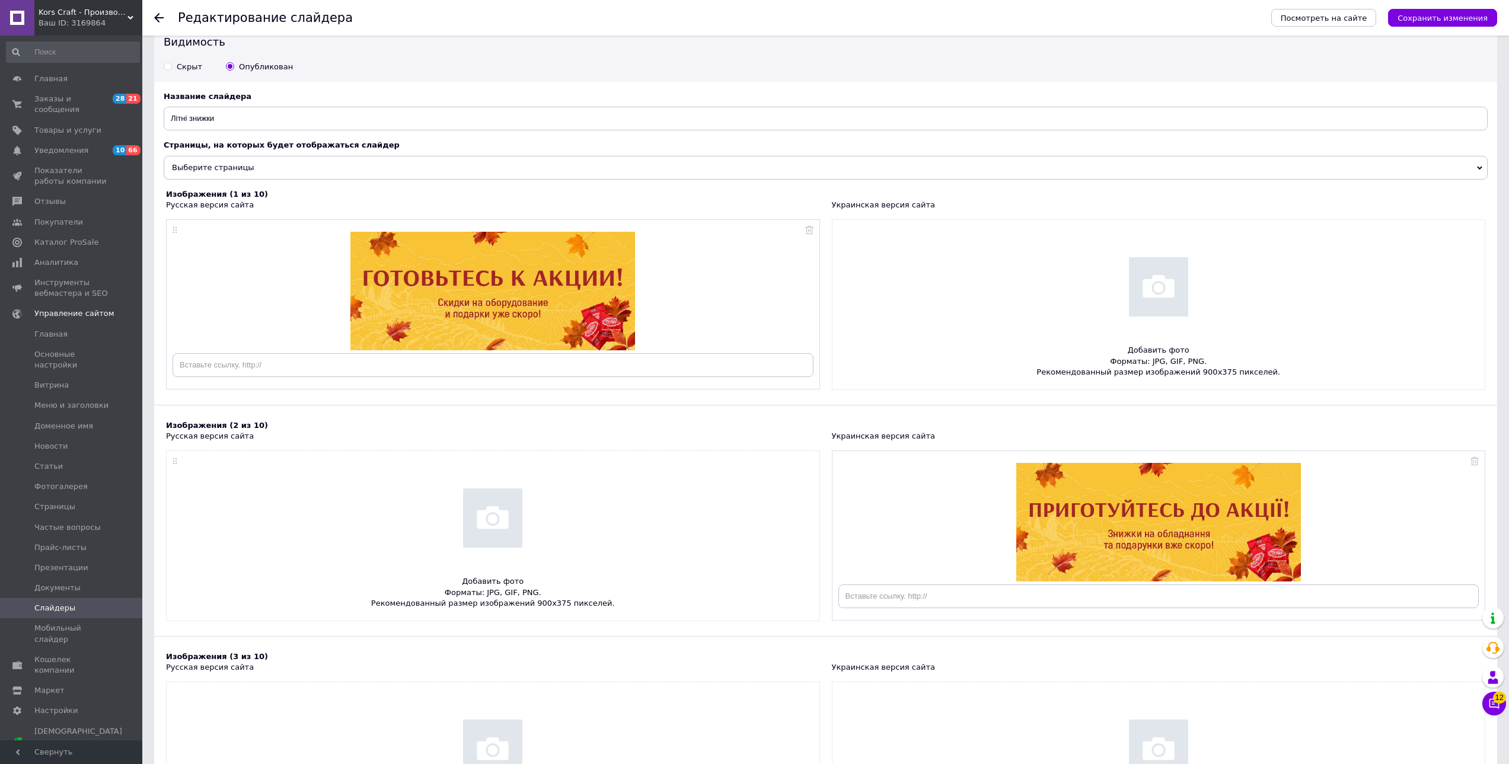
scroll to position [59, 0]
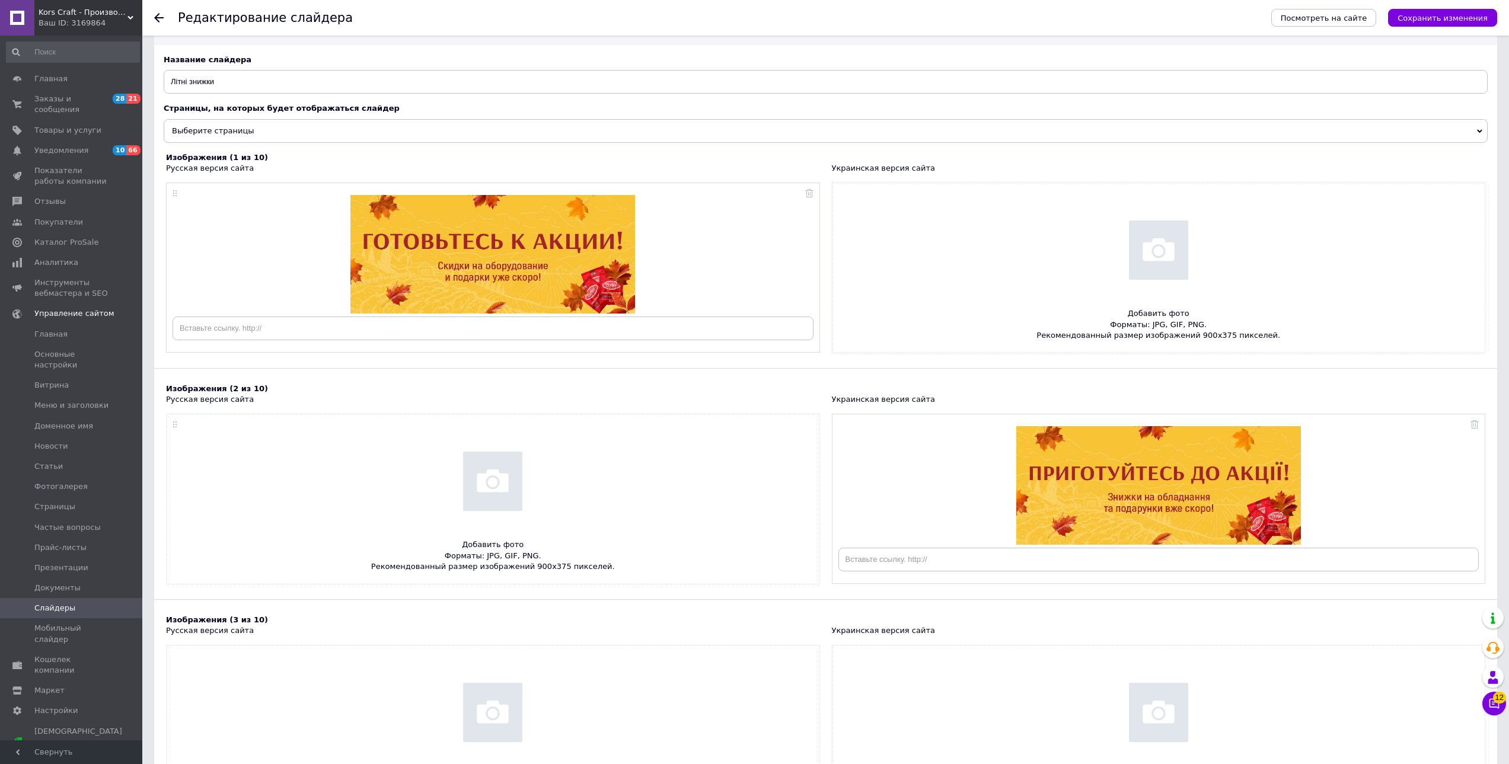
click at [1172, 242] on input "file" at bounding box center [1158, 268] width 653 height 170
type input "C:\fakepath\Осінь_900x375.jpg"
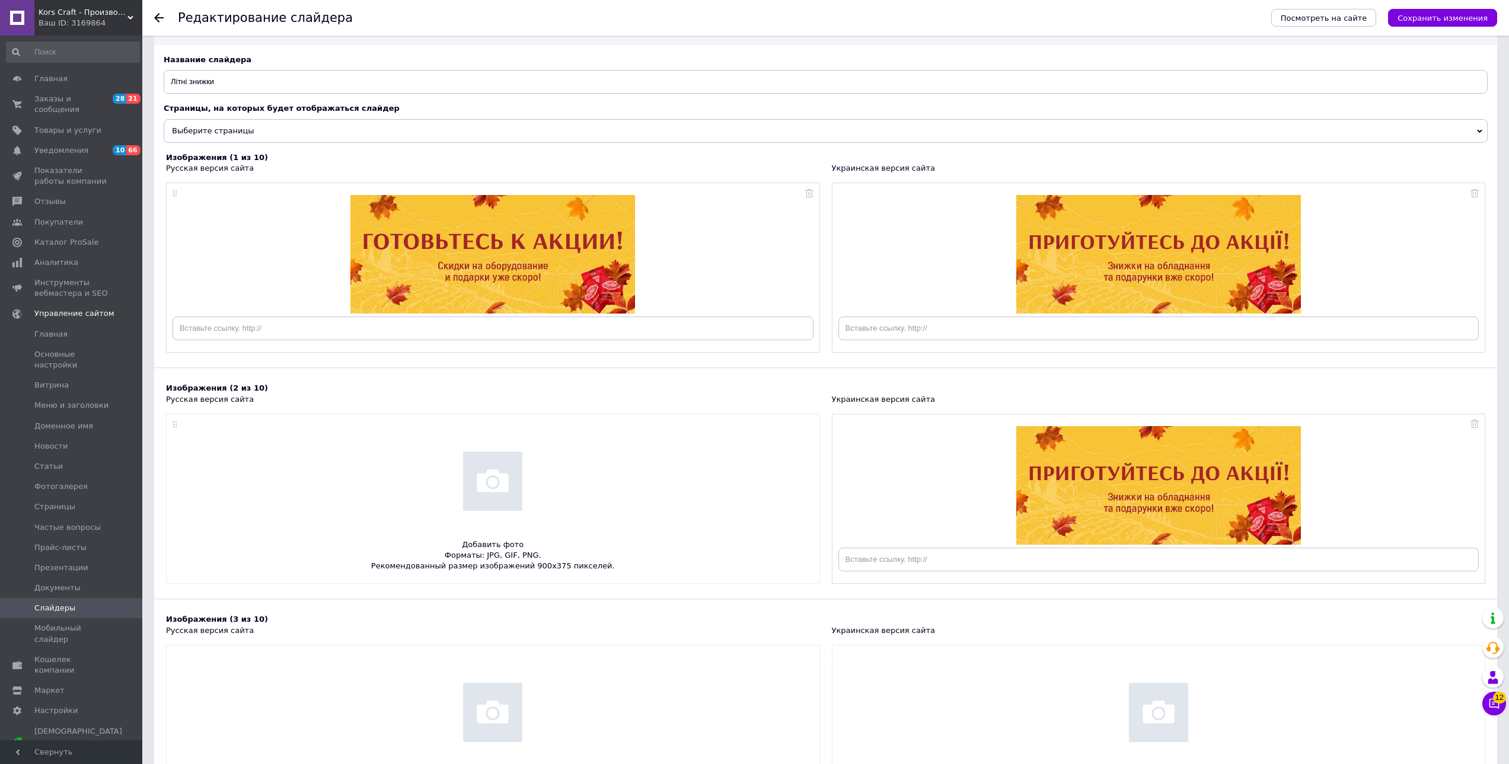
click at [1474, 430] on div at bounding box center [1158, 485] width 641 height 119
click at [1475, 424] on icon at bounding box center [1474, 424] width 8 height 8
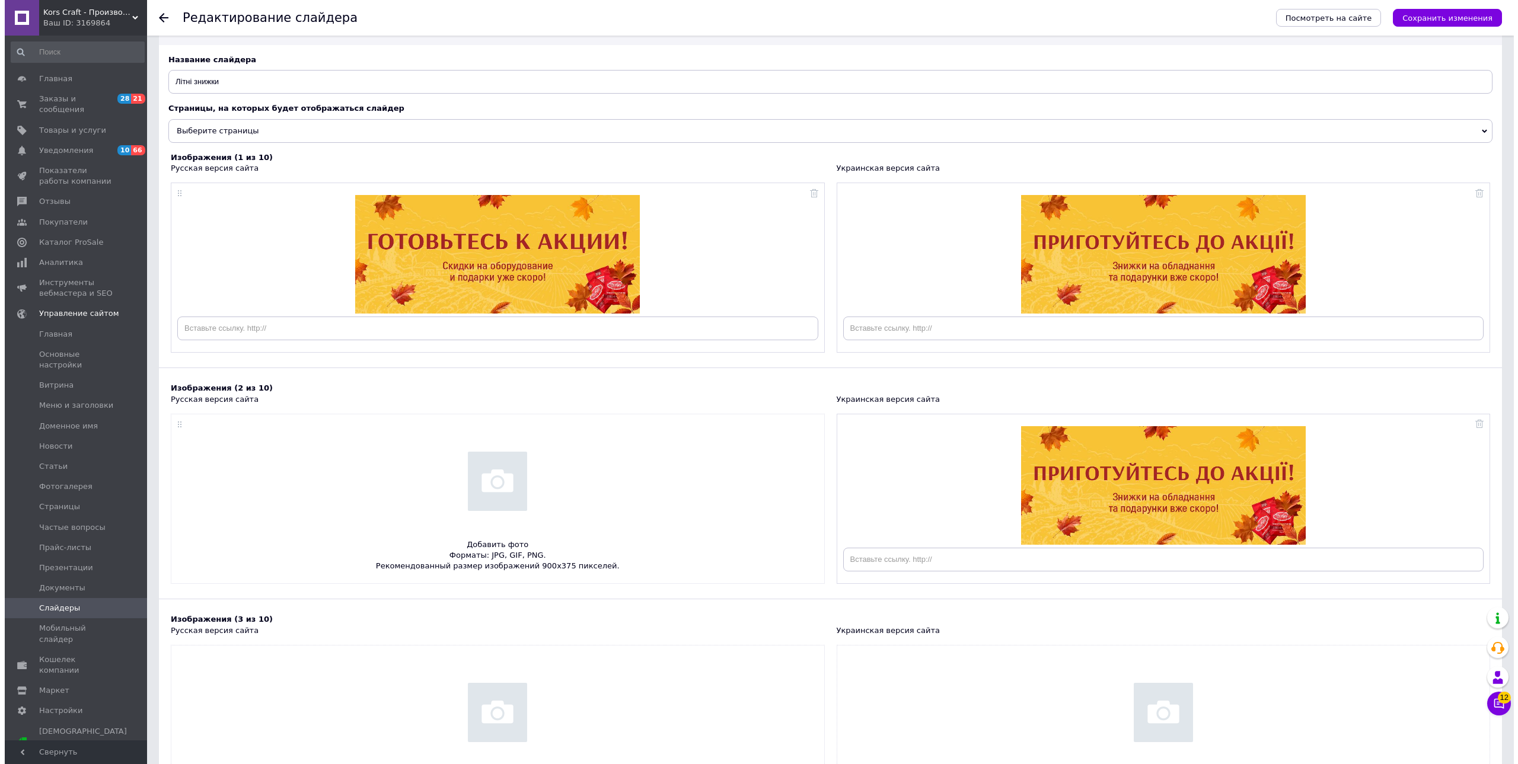
scroll to position [0, 0]
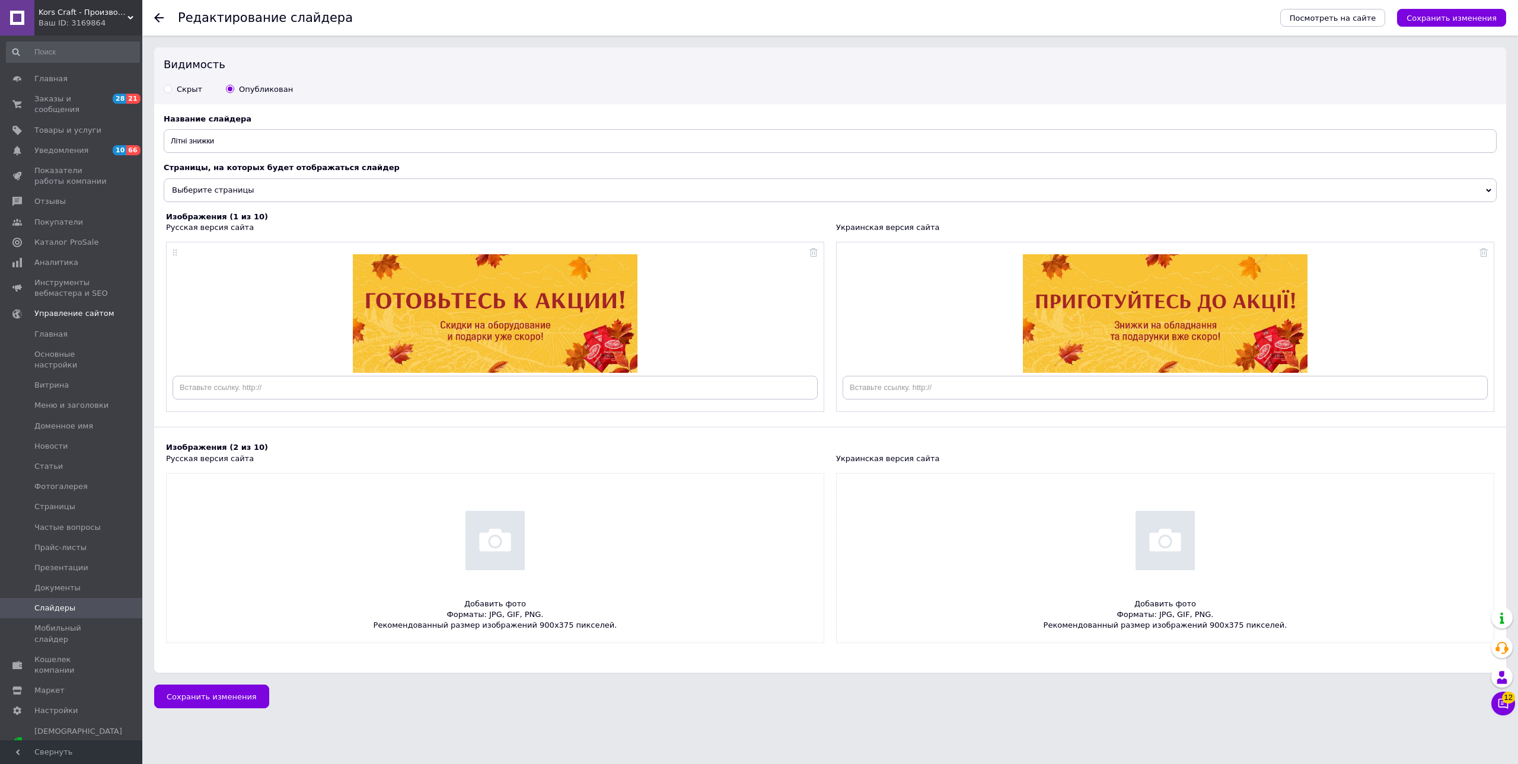
click at [481, 544] on input "file" at bounding box center [495, 559] width 657 height 170
type input "C:\fakepath\ПЕРВАК_900x375.jpg"
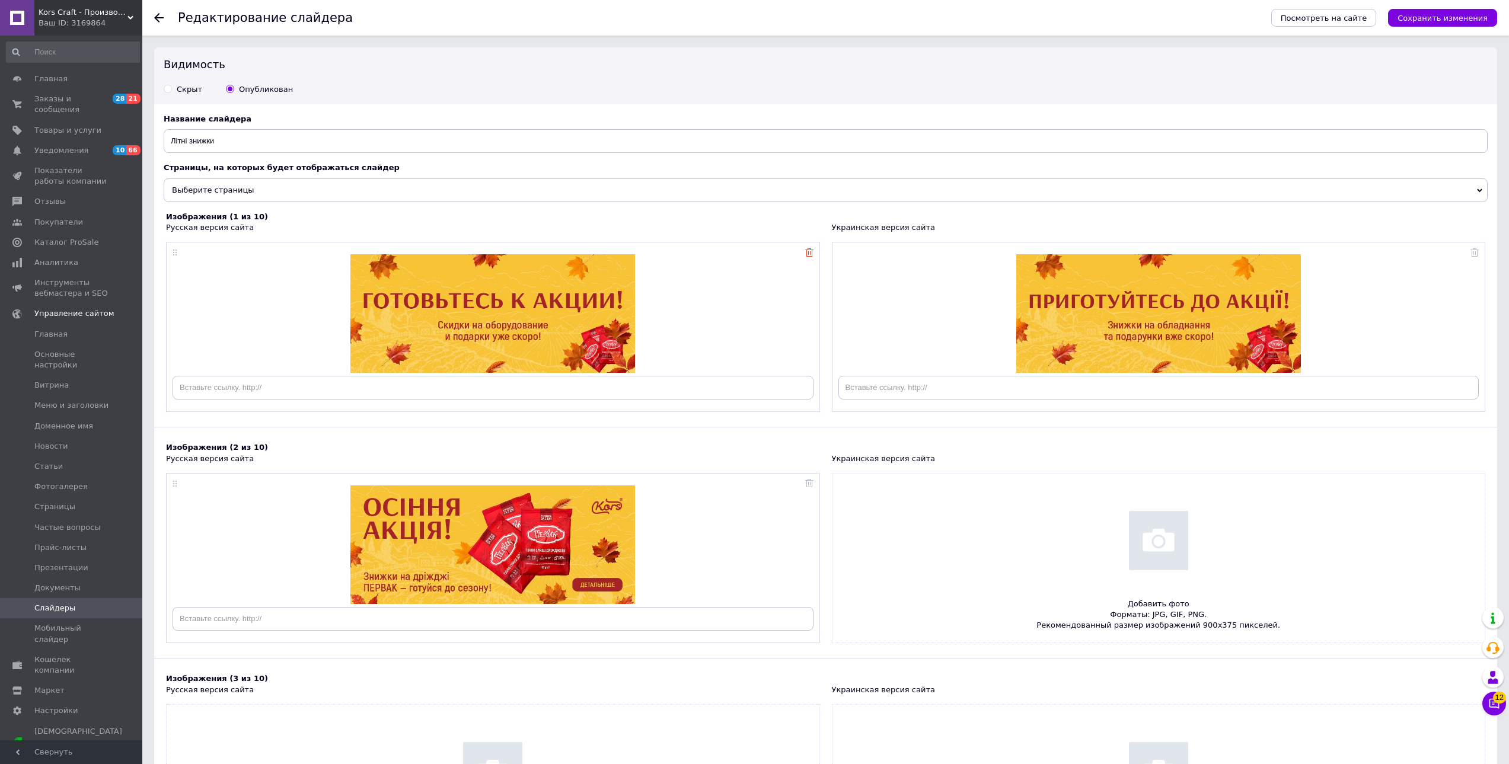
click at [807, 255] on icon at bounding box center [809, 252] width 8 height 8
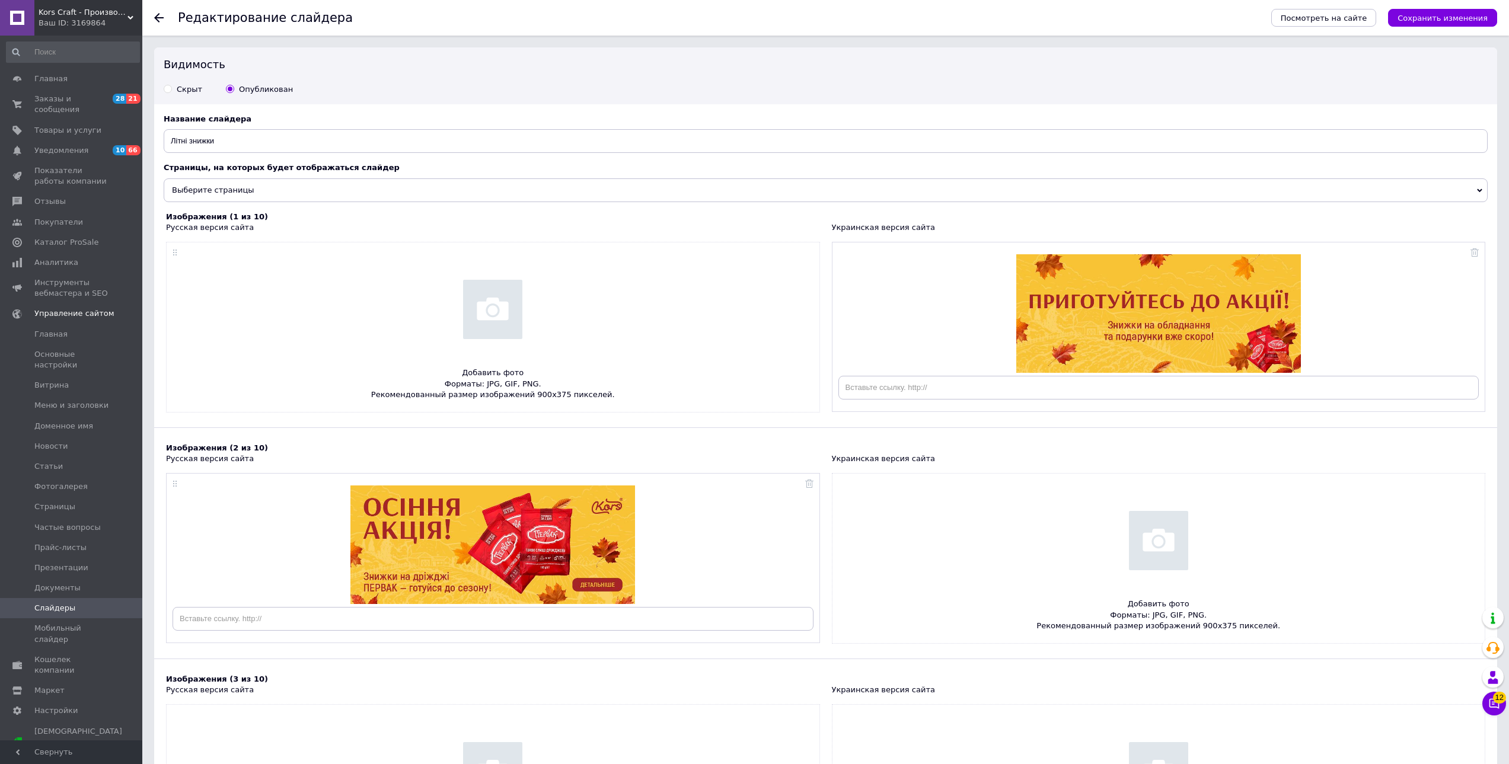
click at [813, 481] on div at bounding box center [493, 558] width 654 height 170
click at [809, 484] on icon at bounding box center [809, 484] width 8 height 8
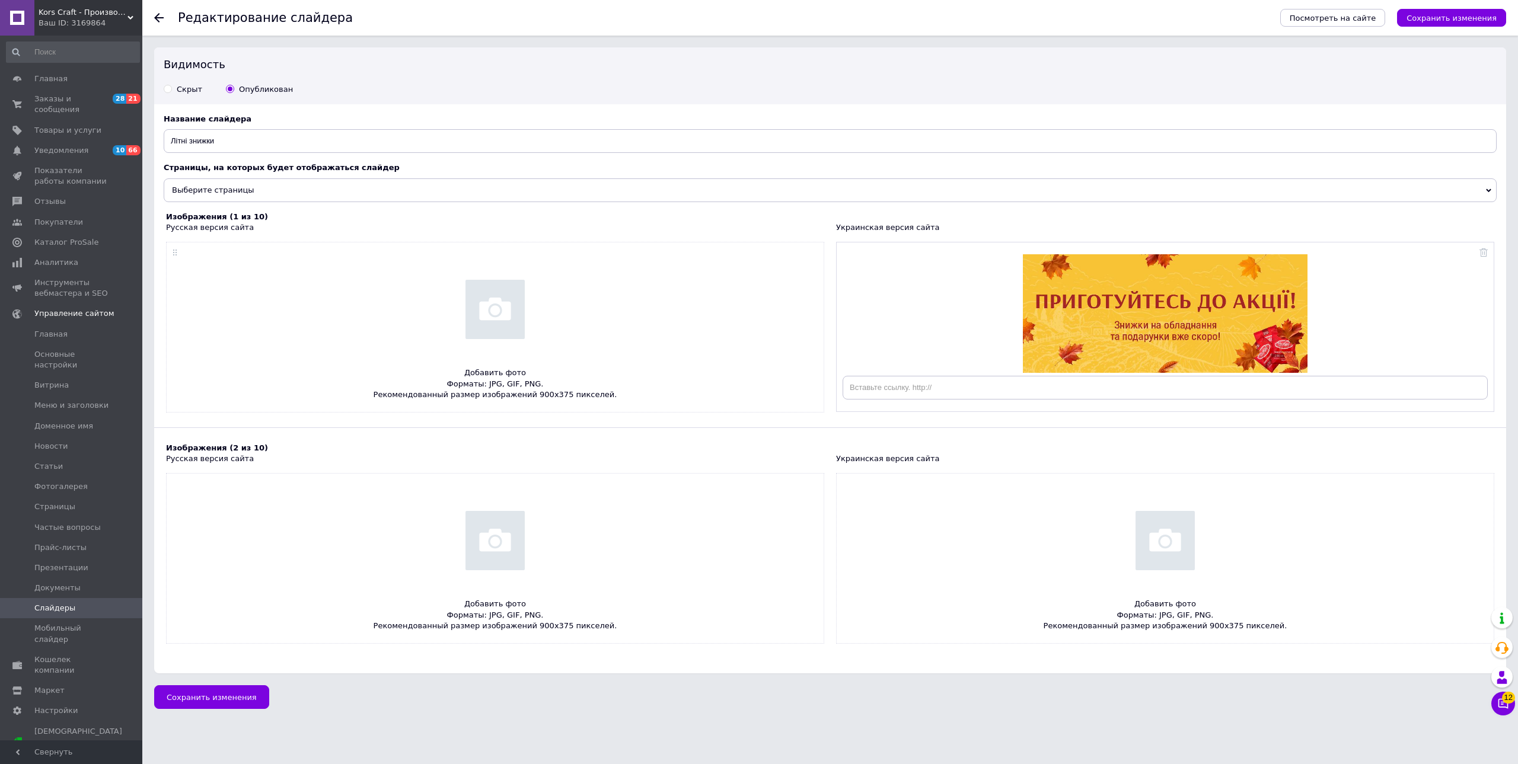
click at [485, 314] on input "file" at bounding box center [495, 327] width 657 height 170
type input "C:\fakepath\ПЕРВАК_900x375_2.jpg"
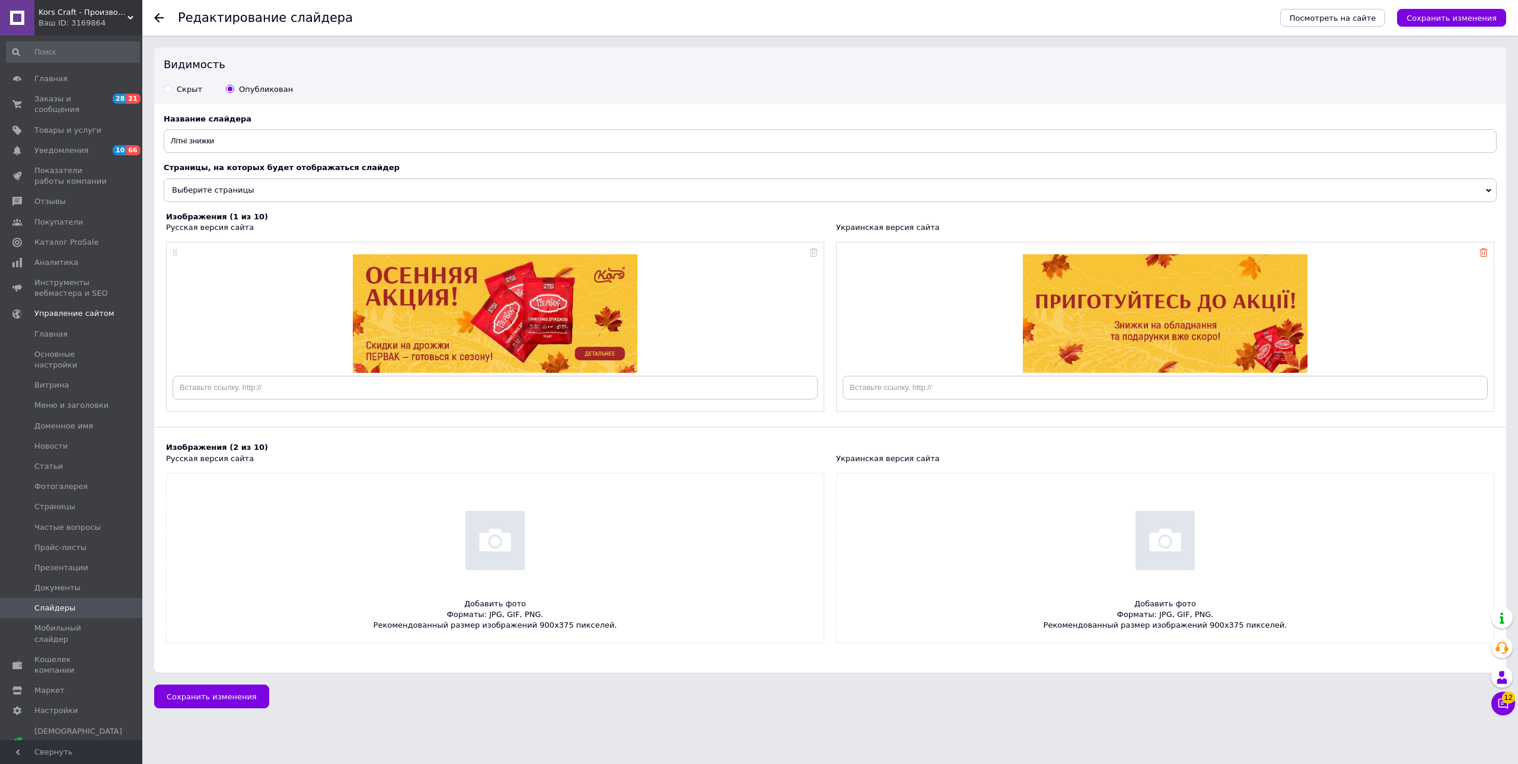
click at [1487, 253] on icon at bounding box center [1483, 252] width 8 height 8
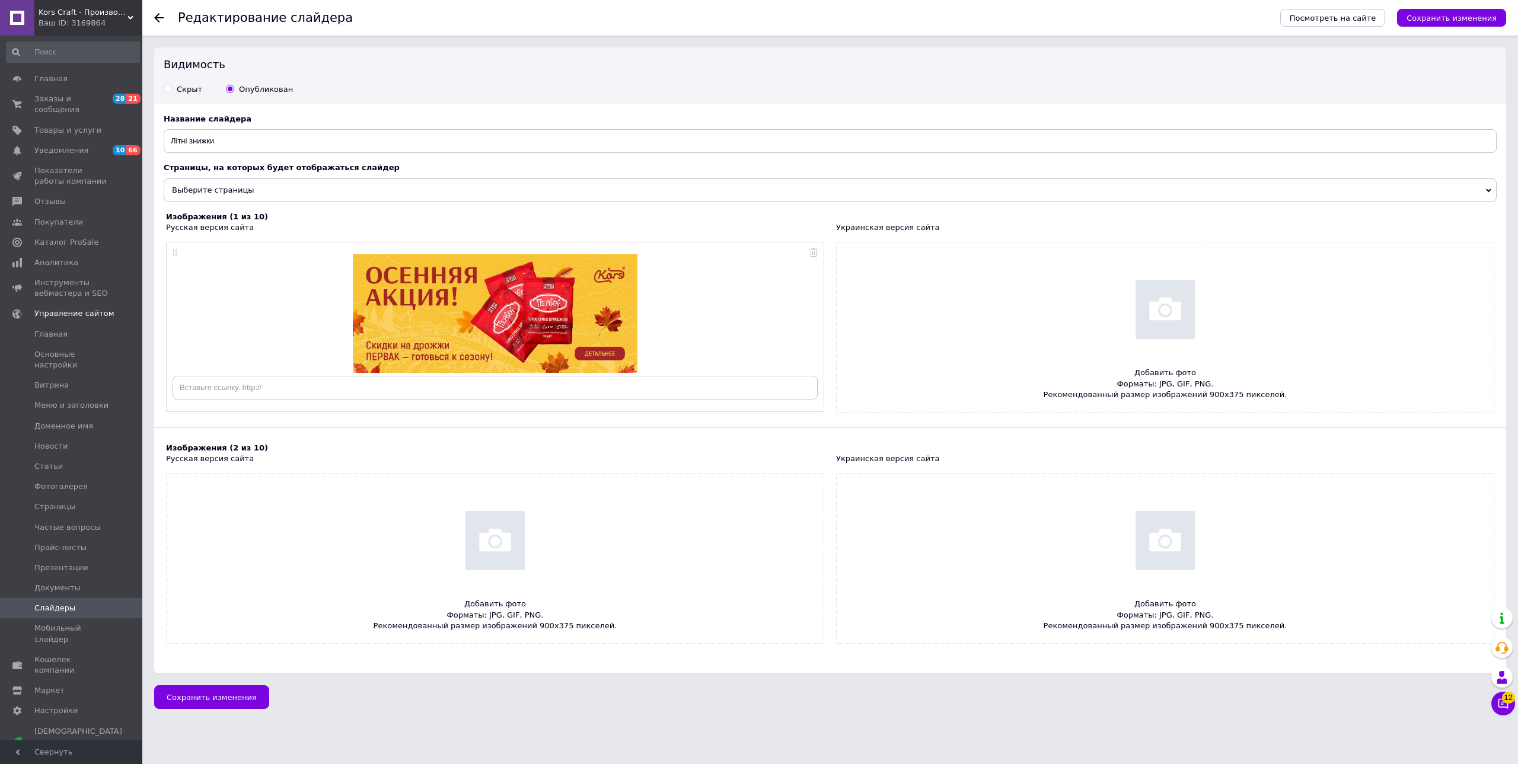
click at [1092, 320] on input "file" at bounding box center [1164, 327] width 657 height 170
type input "C:\fakepath\ПЕРВАК_900x375.jpg"
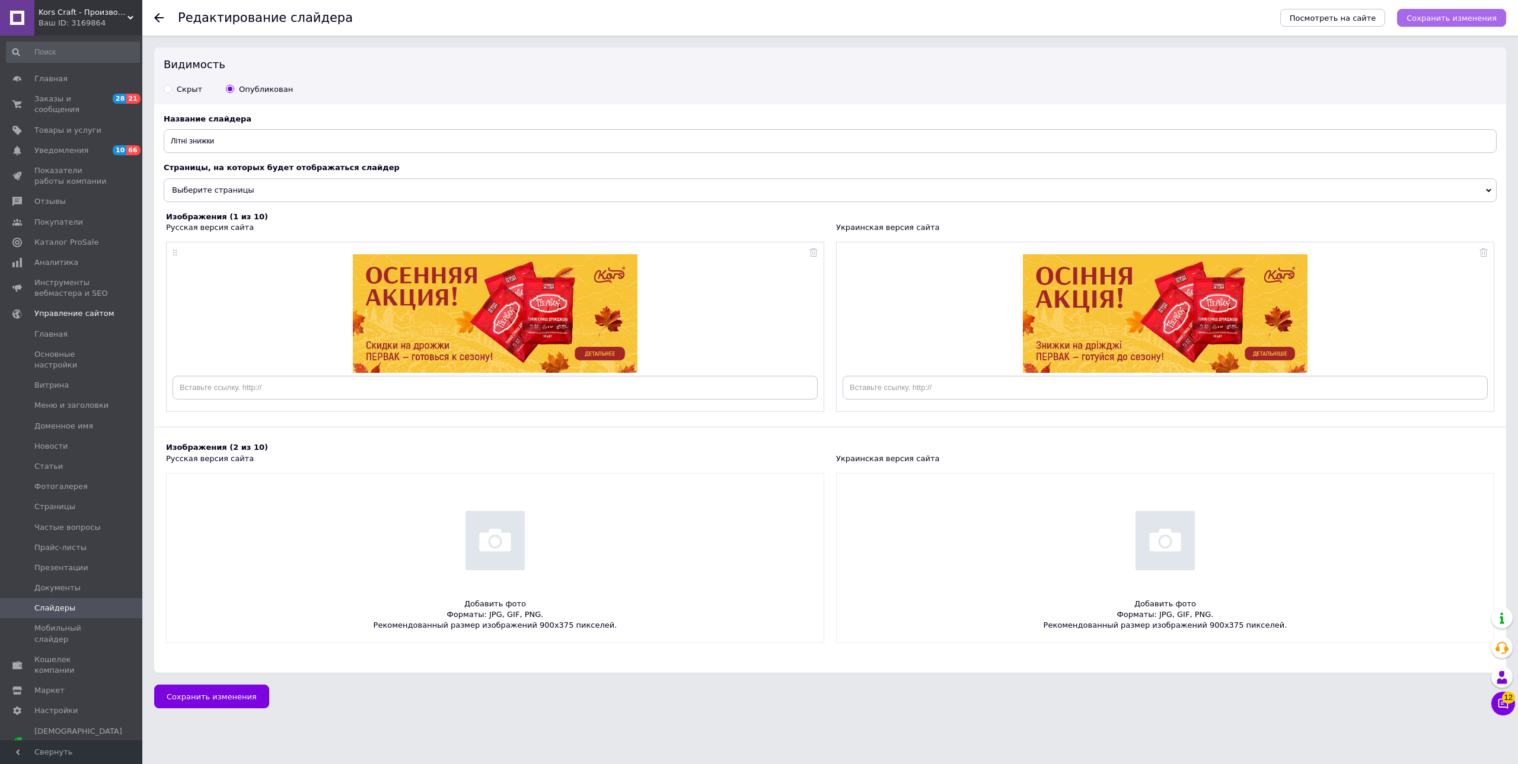
click at [1451, 18] on span "Сохранить изменения" at bounding box center [1451, 18] width 90 height 9
click at [1429, 23] on button "Сохранить изменения" at bounding box center [1451, 18] width 109 height 18
